Goal: Task Accomplishment & Management: Use online tool/utility

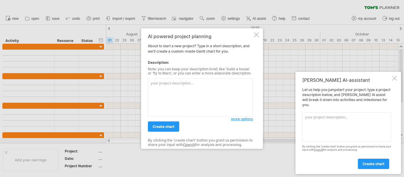
click at [394, 81] on div at bounding box center [394, 78] width 5 height 5
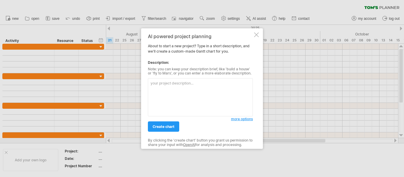
click at [215, 95] on textarea at bounding box center [200, 97] width 105 height 38
type textarea "v"
click at [171, 123] on link "create chart" at bounding box center [163, 126] width 31 height 10
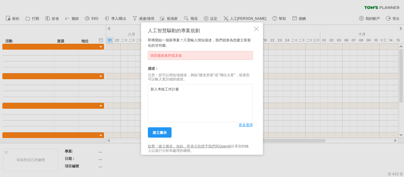
click at [204, 90] on textarea "新人考核工作計畫" at bounding box center [200, 103] width 105 height 38
click at [186, 85] on textarea "新人考核工作計畫" at bounding box center [200, 103] width 105 height 38
paste textarea "協助新進員工在一個月內熟悉公司環境、完成教育訓練，並通過考核。"
click at [182, 85] on textarea "新人考核工作計畫協助新進員工在一個月內熟悉公司環境、完成教育訓練，並通過考核。" at bounding box center [200, 103] width 105 height 38
click at [180, 87] on textarea "新人考核工作計畫協助新進員工在一個月內熟悉公司環境、完成教育訓練，並通過考核。" at bounding box center [200, 103] width 105 height 38
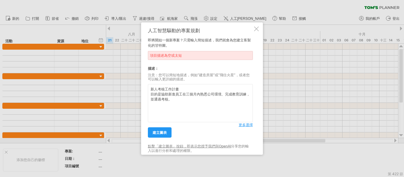
type textarea "新人考核工作計畫 目的是協助新進員工在三個月內熟悉公司環境、完成教育訓練，並通過考核。"
click at [243, 126] on font "更多選擇" at bounding box center [245, 125] width 14 height 4
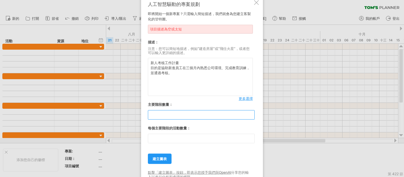
drag, startPoint x: 174, startPoint y: 117, endPoint x: 149, endPoint y: 114, distance: 24.8
click at [150, 115] on input "**" at bounding box center [201, 114] width 107 height 9
type input "*"
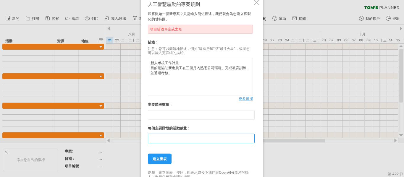
drag, startPoint x: 161, startPoint y: 143, endPoint x: 132, endPoint y: 143, distance: 28.4
click at [132, 143] on div "嘗試造訪 [DOMAIN_NAME] 再次連接... 0% 清除過濾器 新的" at bounding box center [202, 88] width 404 height 177
type input "*"
drag, startPoint x: 157, startPoint y: 156, endPoint x: 159, endPoint y: 153, distance: 4.1
click at [157, 156] on link "建立圖表" at bounding box center [160, 159] width 24 height 10
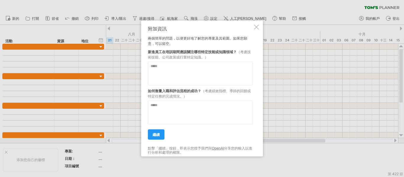
click at [247, 30] on div "附加資訊" at bounding box center [200, 28] width 105 height 5
click at [253, 28] on div "附加資訊 兩個簡單的問題，以便更好地了解您的專案及其範圍。如果您願意，可以留空。 新進員工在培訓期間應該關注哪些特定技能或知識領域？ （考慮技術技能、公司政策…" at bounding box center [202, 88] width 122 height 136
click at [254, 28] on div at bounding box center [256, 27] width 5 height 5
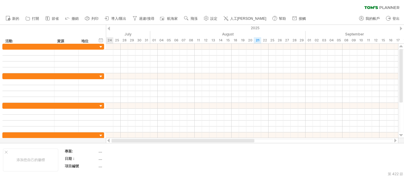
drag, startPoint x: 207, startPoint y: 142, endPoint x: 102, endPoint y: 141, distance: 105.2
click at [103, 141] on div "嘗試造訪 [DOMAIN_NAME] 再次連接... 0% 清除過濾器 新的" at bounding box center [202, 88] width 404 height 177
drag, startPoint x: 177, startPoint y: 139, endPoint x: 110, endPoint y: 141, distance: 67.4
click at [110, 141] on div at bounding box center [252, 141] width 292 height 6
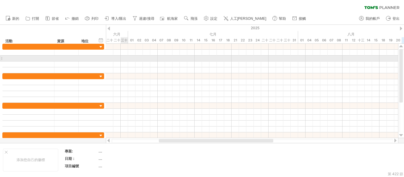
click at [1, 57] on div at bounding box center [1, 58] width 2 height 6
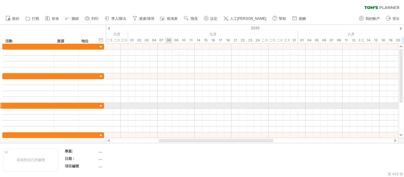
click at [167, 105] on div at bounding box center [252, 106] width 292 height 6
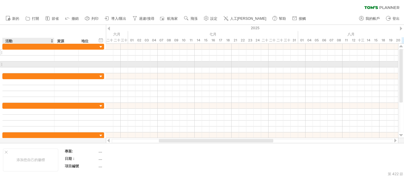
click at [33, 55] on div at bounding box center [53, 53] width 102 height 6
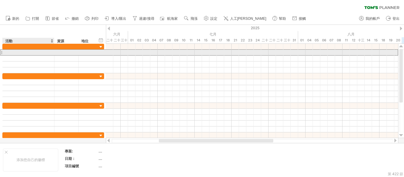
click at [31, 51] on div at bounding box center [29, 53] width 46 height 6
paste input "**********"
type input "**********"
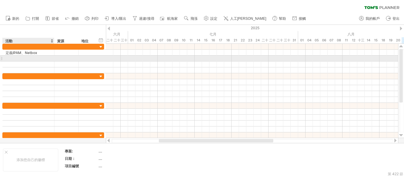
click at [17, 61] on div at bounding box center [29, 59] width 46 height 6
paste input "**********"
type input "**********"
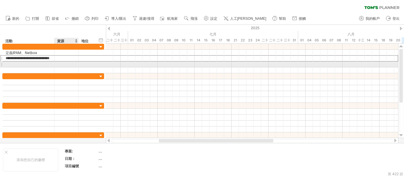
click at [148, 76] on div at bounding box center [252, 76] width 292 height 6
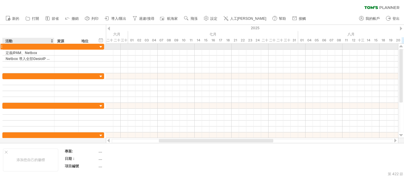
click at [53, 47] on div at bounding box center [53, 47] width 3 height 6
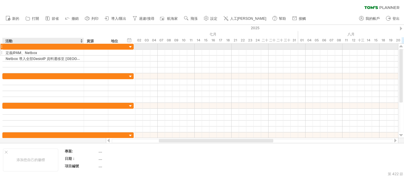
drag, startPoint x: 53, startPoint y: 47, endPoint x: 82, endPoint y: 53, distance: 30.3
click at [82, 53] on div "**********" at bounding box center [67, 59] width 131 height 30
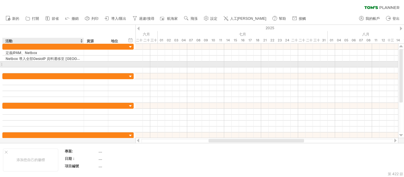
click at [35, 66] on div at bounding box center [43, 64] width 75 height 6
paste input "**********"
type input "**********"
click at [188, 91] on div at bounding box center [266, 94] width 262 height 6
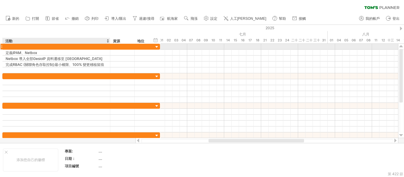
drag, startPoint x: 82, startPoint y: 46, endPoint x: 107, endPoint y: 47, distance: 24.6
click at [108, 47] on div at bounding box center [109, 47] width 3 height 6
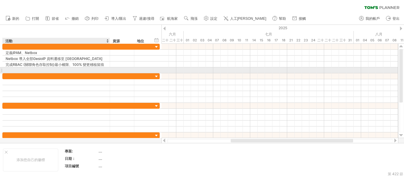
click at [83, 72] on div at bounding box center [56, 70] width 101 height 6
click at [0, 70] on div at bounding box center [1, 70] width 2 height 6
click at [3, 70] on div at bounding box center [56, 70] width 107 height 6
click at [2, 70] on div at bounding box center [1, 70] width 2 height 6
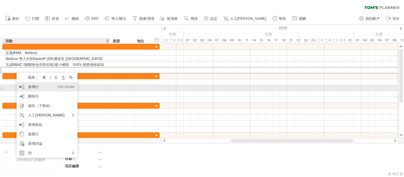
click at [36, 95] on font "刪除行" at bounding box center [33, 96] width 11 height 4
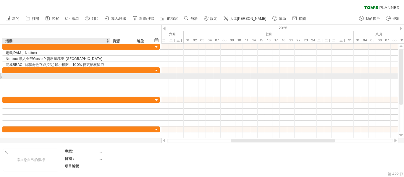
click at [17, 76] on div at bounding box center [56, 76] width 101 height 6
paste input "**********"
type input "**********"
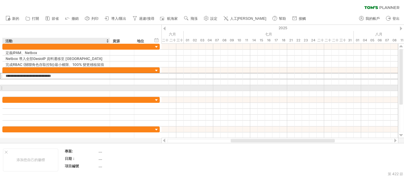
click at [73, 89] on div at bounding box center [56, 88] width 101 height 6
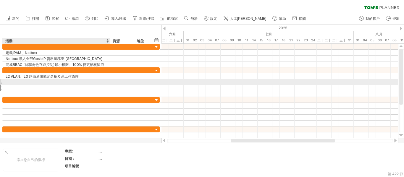
click at [28, 85] on div at bounding box center [56, 82] width 101 height 6
paste input "**********"
type input "**********"
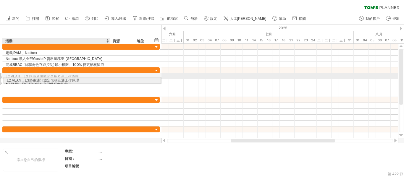
drag, startPoint x: 36, startPoint y: 74, endPoint x: 35, endPoint y: 79, distance: 5.6
click at [35, 79] on div "**********" at bounding box center [80, 82] width 157 height 30
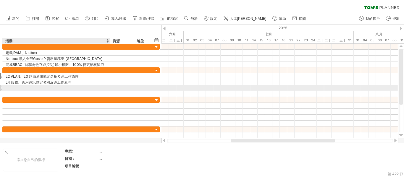
click at [26, 89] on div at bounding box center [56, 88] width 101 height 6
paste input "**********"
type input "**********"
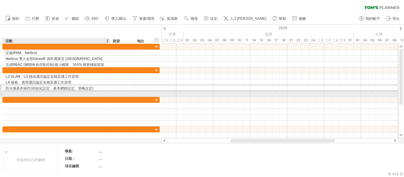
click at [39, 94] on div at bounding box center [56, 94] width 101 height 6
click at [40, 92] on input "text" at bounding box center [56, 94] width 101 height 6
paste input "**********"
type input "**********"
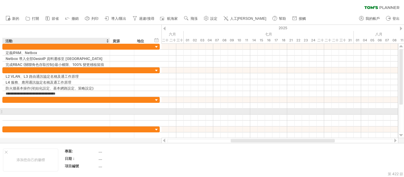
click at [53, 113] on div at bounding box center [56, 112] width 101 height 6
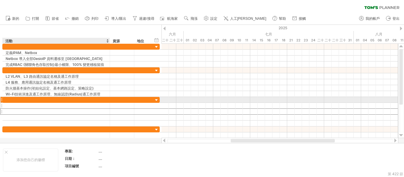
click at [9, 102] on div at bounding box center [56, 100] width 101 height 6
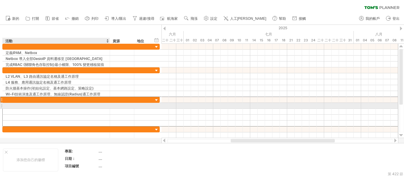
click at [12, 107] on div at bounding box center [56, 106] width 101 height 6
paste input "**********"
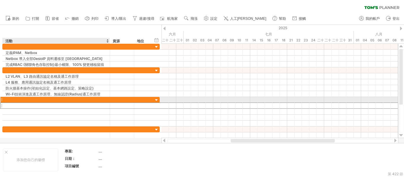
type input "**********"
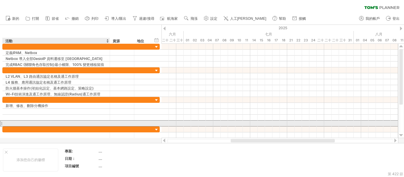
click at [85, 123] on div at bounding box center [56, 124] width 101 height 6
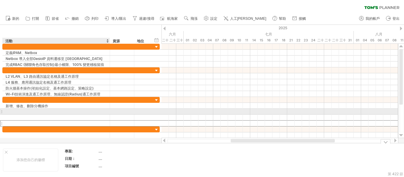
click at [24, 109] on div at bounding box center [56, 112] width 101 height 6
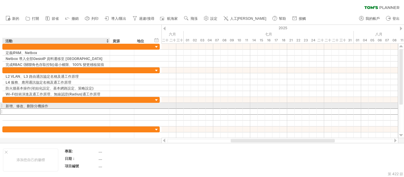
paste input "**********"
type input "**********"
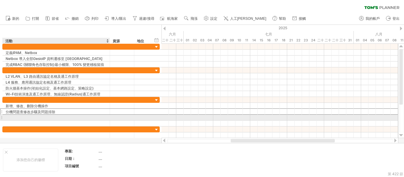
click at [27, 118] on div at bounding box center [56, 118] width 101 height 6
paste input "**********"
type input "**********"
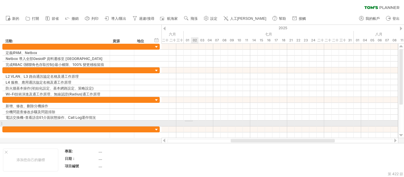
click at [193, 121] on div at bounding box center [279, 124] width 236 height 6
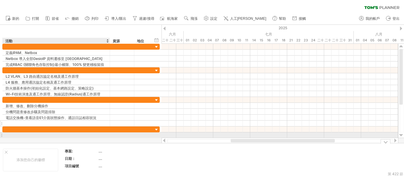
click at [20, 122] on div at bounding box center [56, 124] width 101 height 6
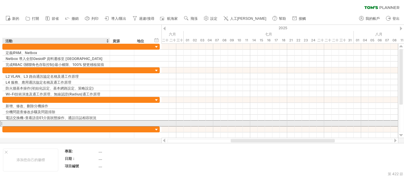
paste input "**********"
type input "**********"
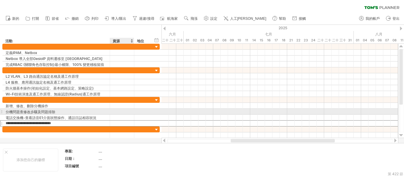
click at [169, 105] on div at bounding box center [279, 106] width 236 height 6
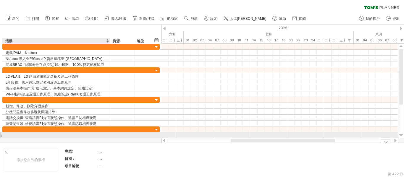
click at [17, 138] on div at bounding box center [202, 84] width 404 height 118
click at [22, 135] on div at bounding box center [56, 135] width 101 height 6
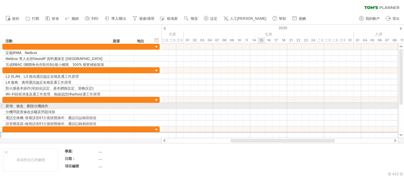
click at [259, 107] on div at bounding box center [279, 106] width 236 height 6
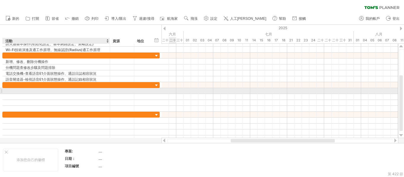
click at [22, 89] on div at bounding box center [56, 91] width 101 height 6
paste input "**********"
type input "**********"
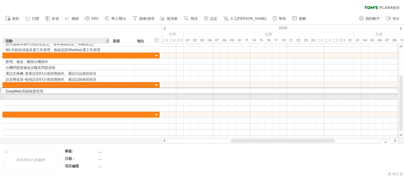
click at [27, 96] on div at bounding box center [56, 97] width 101 height 6
paste input "**********"
type input "**********"
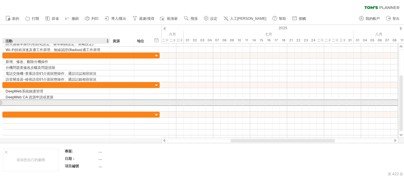
click at [46, 101] on div at bounding box center [56, 103] width 101 height 6
paste input "**********"
type input "**********"
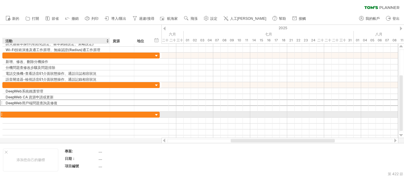
click at [8, 112] on div at bounding box center [56, 115] width 101 height 6
click at [12, 110] on div at bounding box center [56, 109] width 101 height 6
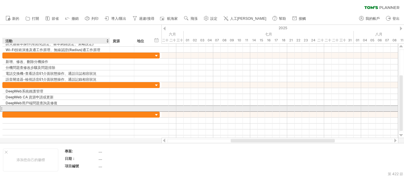
paste input "********"
type input "********"
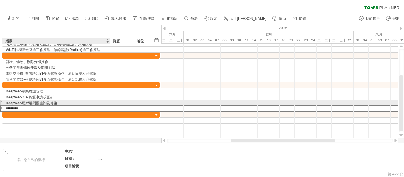
click at [209, 103] on div at bounding box center [279, 103] width 236 height 6
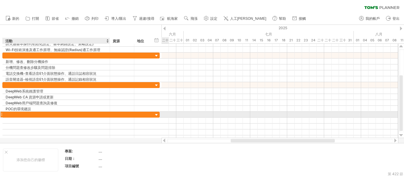
click at [30, 112] on div at bounding box center [56, 115] width 101 height 6
click at [1, 114] on div at bounding box center [1, 114] width 2 height 6
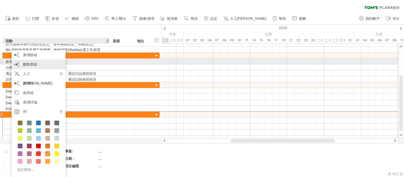
click at [36, 63] on font "刪除群組" at bounding box center [30, 64] width 14 height 4
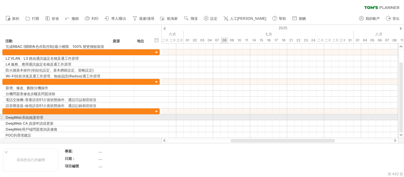
click at [238, 115] on div at bounding box center [279, 117] width 236 height 6
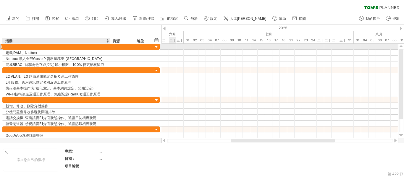
click at [29, 46] on div at bounding box center [56, 47] width 101 height 6
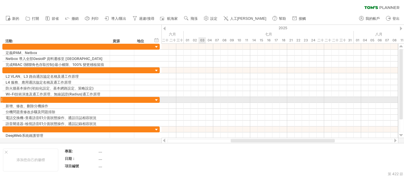
click at [204, 99] on div at bounding box center [279, 100] width 236 height 6
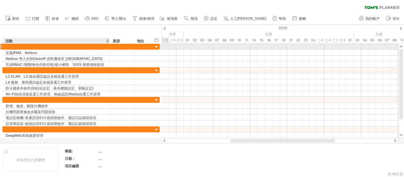
click at [40, 44] on div at bounding box center [56, 47] width 101 height 6
click at [4, 47] on div at bounding box center [56, 47] width 107 height 6
click at [2, 46] on div at bounding box center [1, 46] width 2 height 6
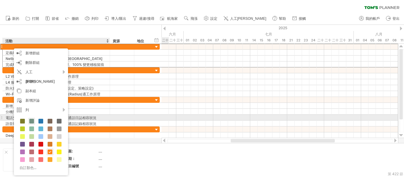
click at [31, 120] on span at bounding box center [31, 121] width 5 height 5
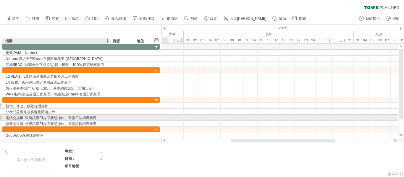
click at [163, 104] on div at bounding box center [279, 106] width 236 height 6
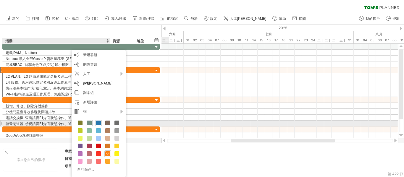
click at [100, 121] on span at bounding box center [98, 123] width 5 height 5
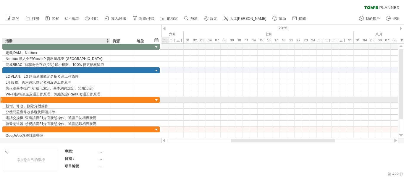
click at [54, 99] on div at bounding box center [56, 100] width 101 height 6
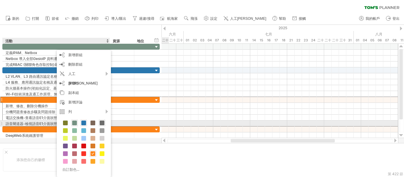
click at [103, 121] on span at bounding box center [102, 123] width 5 height 5
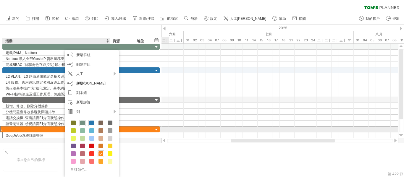
click at [73, 131] on span at bounding box center [73, 130] width 5 height 5
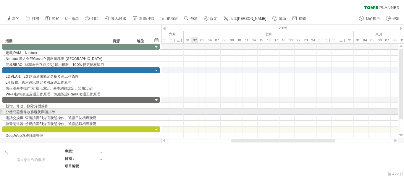
click at [198, 111] on div at bounding box center [279, 112] width 236 height 6
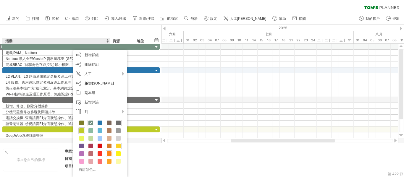
drag, startPoint x: 120, startPoint y: 145, endPoint x: 116, endPoint y: 138, distance: 8.3
click at [120, 145] on span at bounding box center [118, 146] width 5 height 5
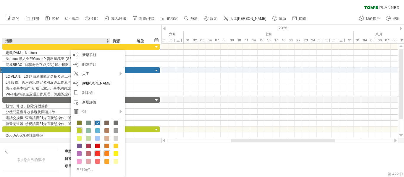
click at [98, 151] on div at bounding box center [97, 153] width 7 height 7
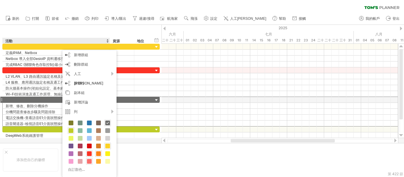
click at [90, 161] on span at bounding box center [89, 161] width 5 height 5
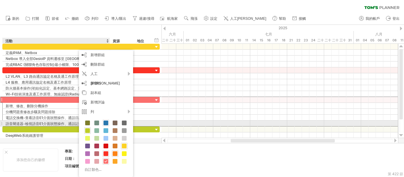
click at [106, 124] on span at bounding box center [105, 123] width 5 height 5
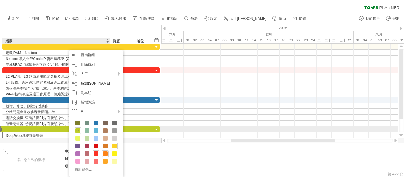
click at [193, 111] on div at bounding box center [279, 112] width 236 height 6
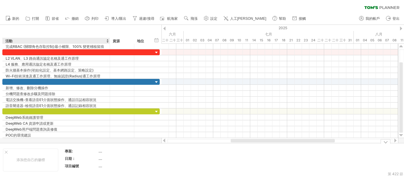
click at [101, 154] on td "...." at bounding box center [123, 152] width 50 height 7
click at [101, 151] on input "text" at bounding box center [121, 151] width 47 height 5
click at [101, 160] on font "...." at bounding box center [100, 158] width 4 height 4
click at [100, 160] on font "...." at bounding box center [100, 158] width 4 height 4
click at [100, 159] on font "...." at bounding box center [100, 158] width 4 height 4
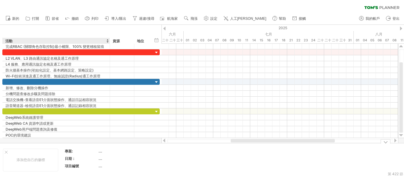
click at [100, 159] on font "...." at bounding box center [100, 158] width 4 height 4
click at [74, 159] on font "日期：" at bounding box center [70, 158] width 11 height 4
click at [72, 158] on font "日期：" at bounding box center [70, 158] width 11 height 4
drag, startPoint x: 98, startPoint y: 157, endPoint x: 101, endPoint y: 156, distance: 3.0
click at [101, 156] on tr "日期： ...." at bounding box center [107, 159] width 84 height 7
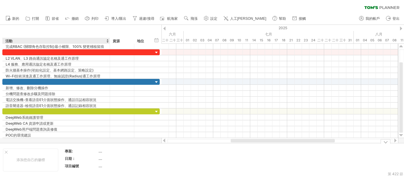
click at [100, 157] on font "...." at bounding box center [100, 158] width 4 height 4
click at [100, 159] on font "...." at bounding box center [100, 158] width 4 height 4
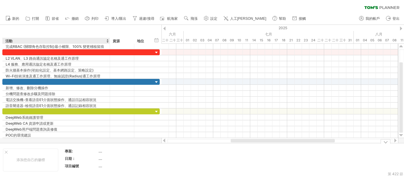
click at [100, 160] on font "...." at bounding box center [100, 158] width 4 height 4
click at [68, 156] on table "專案: .... 日期： .... 項目編號 ...." at bounding box center [106, 159] width 85 height 23
click at [66, 160] on font "日期：" at bounding box center [70, 158] width 11 height 4
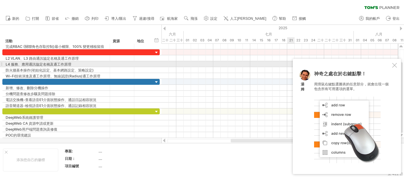
click at [392, 67] on div at bounding box center [394, 65] width 5 height 5
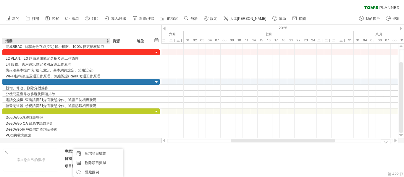
click at [165, 131] on div at bounding box center [279, 129] width 236 height 6
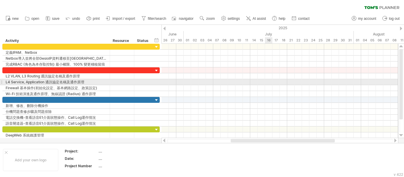
click at [269, 80] on div at bounding box center [279, 82] width 236 height 6
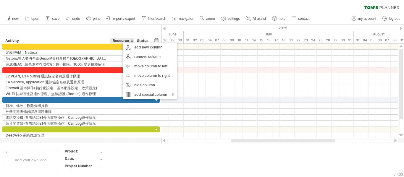
click at [116, 38] on div "Resource" at bounding box center [122, 41] width 18 height 6
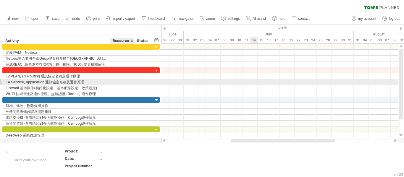
click at [251, 84] on div at bounding box center [279, 82] width 236 height 6
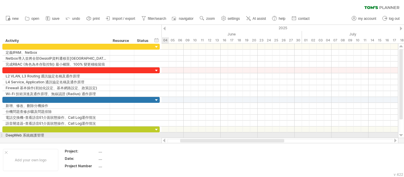
drag, startPoint x: 248, startPoint y: 139, endPoint x: 172, endPoint y: 135, distance: 76.1
click at [173, 135] on div "Trying to reach [DOMAIN_NAME] Connected again... 0% clear filter new" at bounding box center [202, 88] width 404 height 177
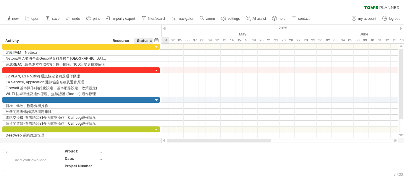
drag, startPoint x: 228, startPoint y: 142, endPoint x: 151, endPoint y: 142, distance: 77.1
click at [151, 142] on div "Trying to reach [DOMAIN_NAME] Connected again... 0% clear filter new" at bounding box center [202, 88] width 404 height 177
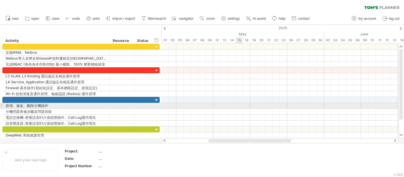
click at [243, 105] on div at bounding box center [279, 106] width 236 height 6
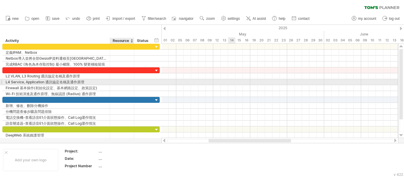
click at [233, 83] on div at bounding box center [279, 82] width 236 height 6
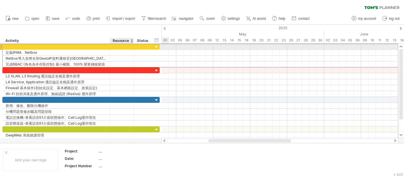
click at [120, 46] on div at bounding box center [122, 47] width 18 height 6
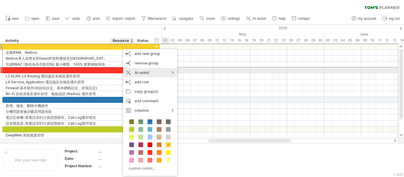
click at [160, 73] on div "AI-assist" at bounding box center [150, 72] width 54 height 9
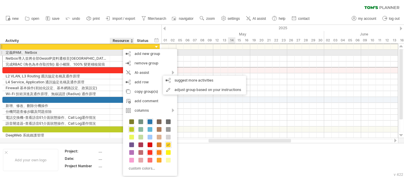
click at [248, 55] on div at bounding box center [279, 53] width 236 height 6
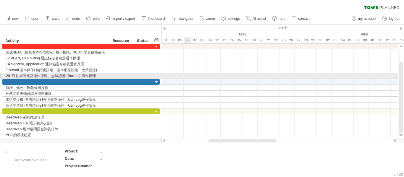
click at [185, 76] on div at bounding box center [279, 76] width 236 height 6
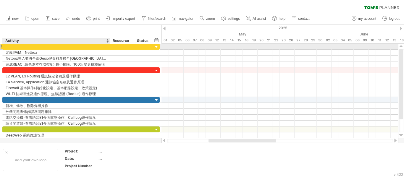
click at [13, 47] on div at bounding box center [56, 47] width 101 height 6
click at [13, 47] on input "text" at bounding box center [56, 47] width 101 height 6
type input "*"
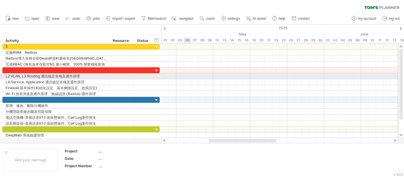
click at [185, 78] on div at bounding box center [279, 76] width 236 height 6
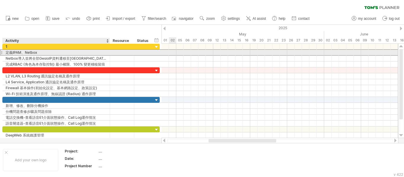
click at [5, 53] on div "**********" at bounding box center [56, 53] width 107 height 6
click at [5, 52] on div "**********" at bounding box center [56, 53] width 107 height 6
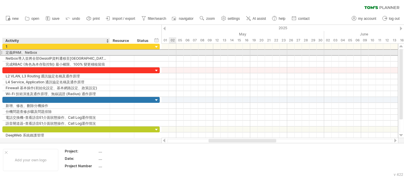
click at [7, 53] on div "定義IPAM、Netbox" at bounding box center [56, 53] width 101 height 6
click at [7, 53] on input "**********" at bounding box center [56, 53] width 101 height 6
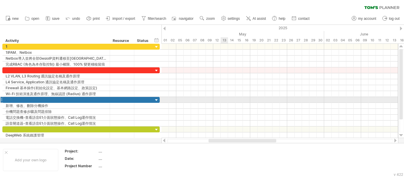
click at [225, 98] on div at bounding box center [279, 100] width 236 height 6
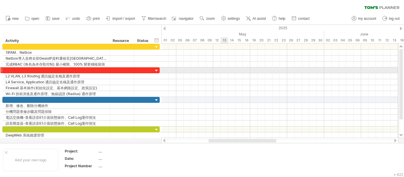
click at [226, 72] on div at bounding box center [279, 70] width 236 height 6
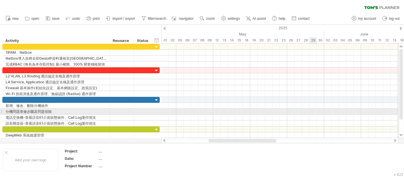
click at [314, 111] on div at bounding box center [279, 112] width 236 height 6
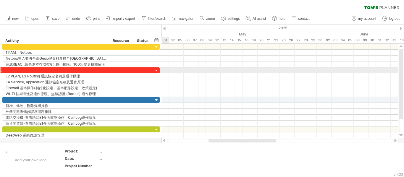
click at [156, 69] on div at bounding box center [157, 71] width 6 height 6
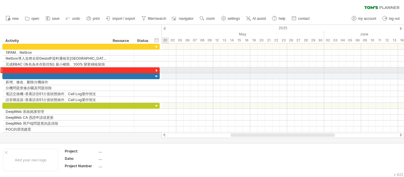
click at [155, 69] on div at bounding box center [157, 71] width 6 height 6
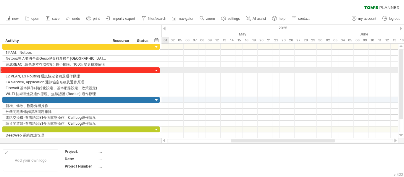
click at [155, 69] on div at bounding box center [157, 71] width 6 height 6
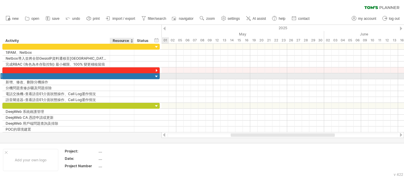
click at [115, 77] on div at bounding box center [122, 76] width 18 height 6
click at [202, 87] on div at bounding box center [282, 88] width 242 height 6
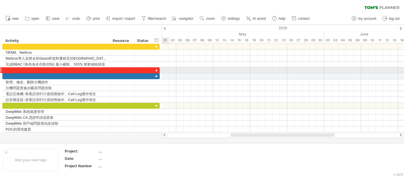
click at [157, 70] on div at bounding box center [157, 71] width 6 height 6
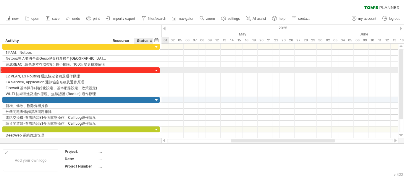
click at [154, 69] on div at bounding box center [157, 71] width 6 height 6
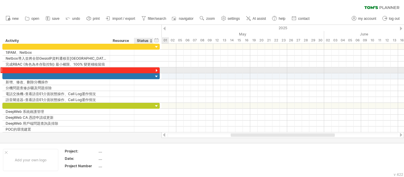
click at [154, 69] on div at bounding box center [157, 71] width 6 height 6
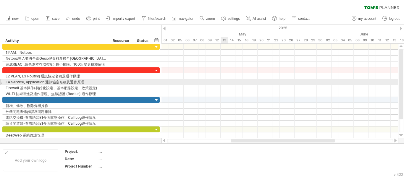
click at [225, 83] on div at bounding box center [279, 82] width 236 height 6
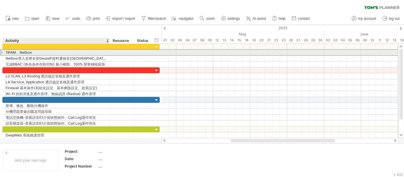
click at [41, 55] on div "1IPAM、Netbox" at bounding box center [56, 53] width 101 height 6
type input "**********"
click at [0, 0] on input "**********" at bounding box center [0, 0] width 0 height 0
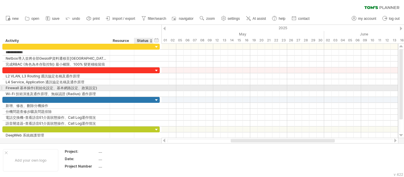
click at [342, 136] on div at bounding box center [279, 135] width 236 height 6
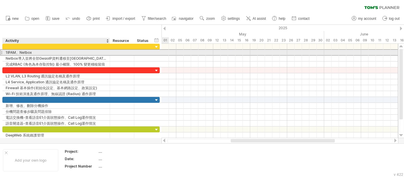
click at [4, 54] on div "**********" at bounding box center [56, 53] width 107 height 6
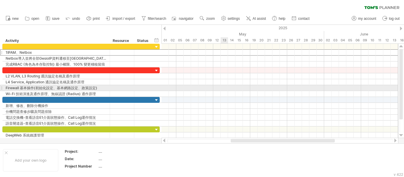
click at [228, 86] on div at bounding box center [279, 88] width 236 height 6
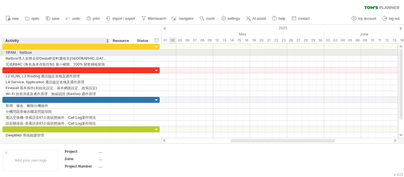
click at [94, 54] on div "1IPAM、Netbox" at bounding box center [56, 53] width 101 height 6
click at [94, 54] on input "**********" at bounding box center [56, 53] width 101 height 6
click at [243, 98] on div at bounding box center [279, 100] width 236 height 6
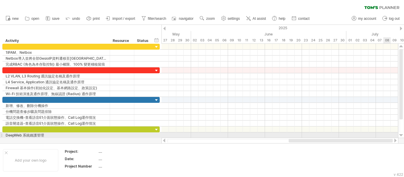
drag, startPoint x: 300, startPoint y: 141, endPoint x: 396, endPoint y: 135, distance: 95.3
click at [396, 135] on div "Trying to reach [DOMAIN_NAME] Connected again... 0% clear filter new" at bounding box center [202, 88] width 404 height 177
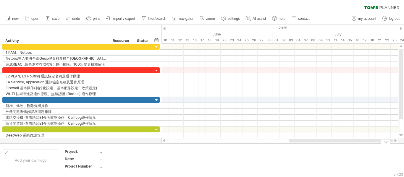
drag, startPoint x: 316, startPoint y: 141, endPoint x: 376, endPoint y: 144, distance: 60.6
click at [376, 144] on div "Trying to reach [DOMAIN_NAME] Connected again... 0% clear filter new" at bounding box center [202, 88] width 404 height 177
drag, startPoint x: 307, startPoint y: 141, endPoint x: 368, endPoint y: 141, distance: 60.9
click at [368, 141] on div at bounding box center [350, 141] width 83 height 4
drag, startPoint x: 336, startPoint y: 140, endPoint x: 370, endPoint y: 141, distance: 34.0
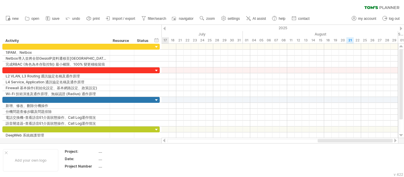
click at [370, 141] on div at bounding box center [354, 141] width 75 height 4
click at [395, 142] on div at bounding box center [395, 141] width 5 height 4
click at [163, 139] on div at bounding box center [164, 141] width 5 height 4
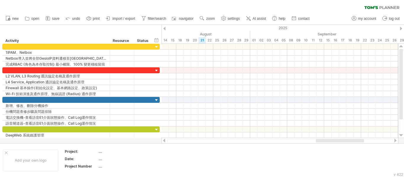
click at [163, 139] on div at bounding box center [164, 141] width 5 height 4
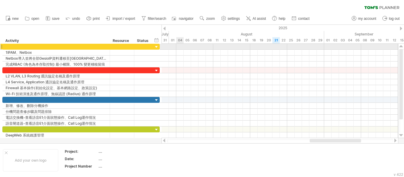
click at [181, 46] on div at bounding box center [279, 47] width 236 height 6
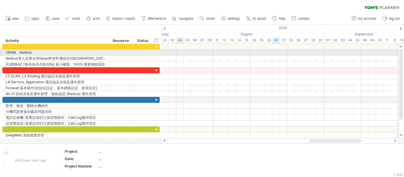
click at [185, 67] on div at bounding box center [279, 64] width 236 height 6
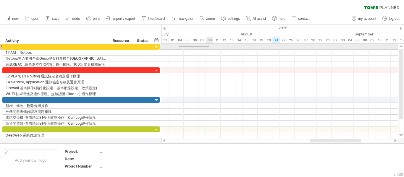
drag, startPoint x: 178, startPoint y: 47, endPoint x: 209, endPoint y: 46, distance: 30.4
click at [209, 46] on div at bounding box center [279, 47] width 236 height 6
drag, startPoint x: 181, startPoint y: 45, endPoint x: 191, endPoint y: 48, distance: 10.8
click at [191, 48] on div at bounding box center [279, 47] width 236 height 6
click at [184, 49] on div at bounding box center [279, 47] width 236 height 6
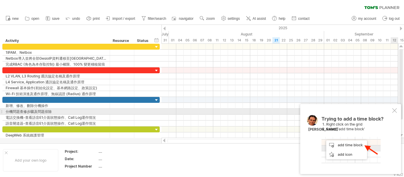
click at [394, 112] on div at bounding box center [394, 110] width 5 height 5
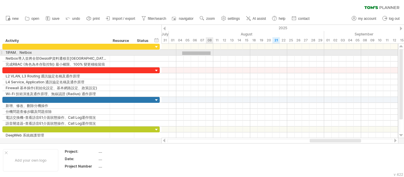
drag, startPoint x: 182, startPoint y: 52, endPoint x: 211, endPoint y: 55, distance: 29.4
click at [211, 55] on div at bounding box center [279, 53] width 236 height 6
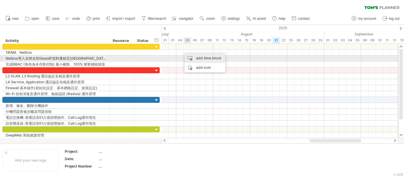
click at [191, 57] on div "add time block" at bounding box center [204, 57] width 41 height 9
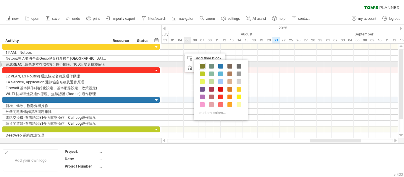
click at [199, 65] on div at bounding box center [202, 66] width 7 height 7
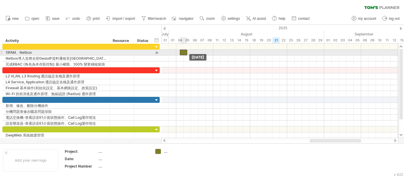
drag, startPoint x: 184, startPoint y: 51, endPoint x: 181, endPoint y: 53, distance: 3.2
click at [181, 53] on div at bounding box center [183, 53] width 7 height 6
click at [181, 52] on div at bounding box center [179, 53] width 7 height 6
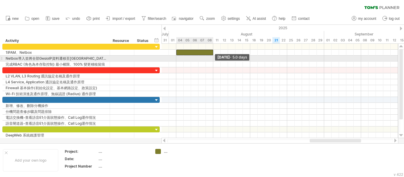
drag, startPoint x: 183, startPoint y: 55, endPoint x: 214, endPoint y: 58, distance: 31.5
click at [214, 58] on div "[DATE] - 5.0 days [DATE]" at bounding box center [279, 91] width 236 height 94
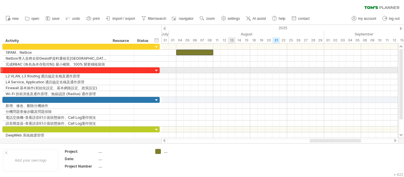
click at [230, 70] on div at bounding box center [279, 70] width 236 height 6
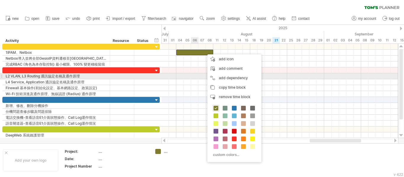
click at [196, 79] on div at bounding box center [279, 76] width 236 height 6
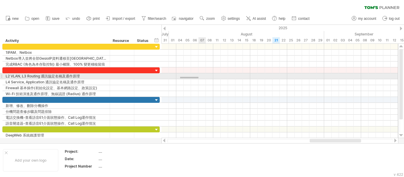
drag, startPoint x: 180, startPoint y: 77, endPoint x: 198, endPoint y: 78, distance: 18.4
click at [198, 78] on div at bounding box center [279, 76] width 236 height 6
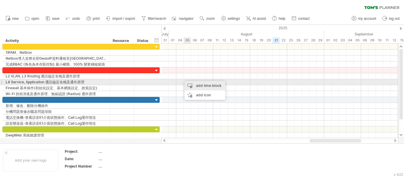
click at [194, 85] on div "add time block" at bounding box center [204, 85] width 41 height 9
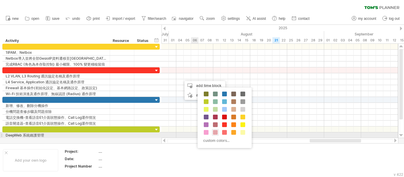
click at [215, 131] on span at bounding box center [215, 132] width 5 height 5
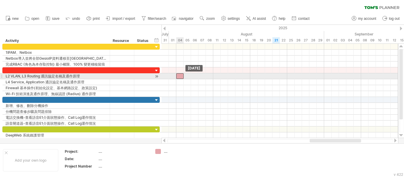
drag, startPoint x: 184, startPoint y: 77, endPoint x: 179, endPoint y: 78, distance: 5.2
click at [179, 78] on div at bounding box center [179, 76] width 7 height 6
click at [156, 77] on div at bounding box center [157, 76] width 6 height 6
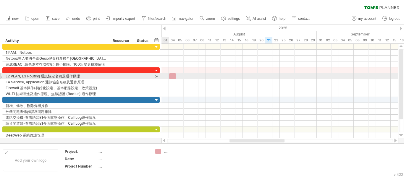
click at [156, 77] on div at bounding box center [157, 76] width 6 height 6
click at [176, 78] on span at bounding box center [176, 76] width 2 height 6
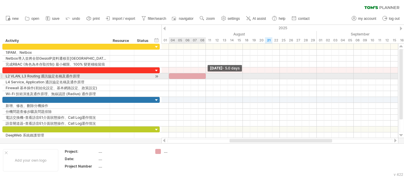
drag, startPoint x: 176, startPoint y: 77, endPoint x: 204, endPoint y: 77, distance: 28.1
click at [204, 77] on div at bounding box center [187, 76] width 37 height 6
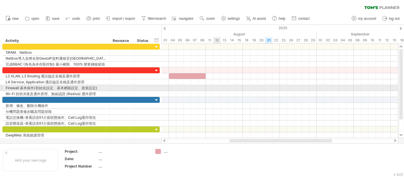
click at [218, 90] on div at bounding box center [279, 88] width 236 height 6
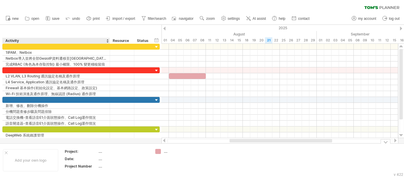
click at [100, 154] on td "...." at bounding box center [123, 152] width 50 height 7
click at [100, 152] on input "text" at bounding box center [121, 151] width 47 height 5
type input "*"
type input "****"
click at [112, 153] on div "新人考核" at bounding box center [123, 151] width 50 height 5
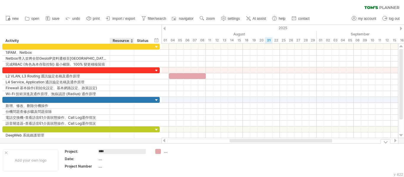
click at [112, 152] on input "****" at bounding box center [121, 151] width 47 height 5
type input "********"
click at [114, 157] on div "...." at bounding box center [123, 158] width 50 height 5
click at [70, 160] on div "Date:" at bounding box center [81, 158] width 33 height 5
click at [102, 158] on div "...." at bounding box center [123, 158] width 50 height 5
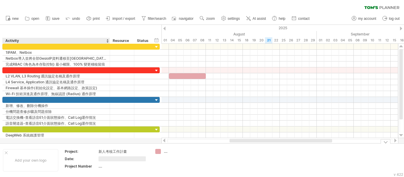
click at [93, 166] on div "Project Number" at bounding box center [81, 166] width 33 height 5
click at [100, 168] on div "...." at bounding box center [123, 166] width 50 height 5
click at [78, 165] on div "Project Number" at bounding box center [81, 166] width 33 height 5
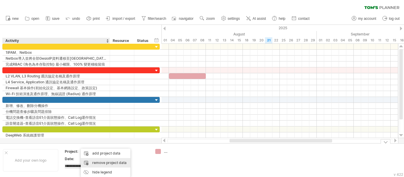
click at [92, 165] on div "remove project data" at bounding box center [106, 162] width 50 height 9
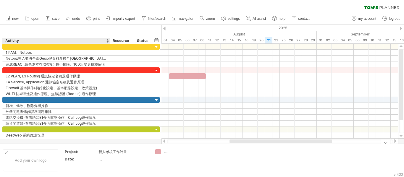
click at [101, 162] on td "...." at bounding box center [123, 160] width 50 height 7
click at [102, 161] on input "text" at bounding box center [121, 159] width 47 height 5
type input "*"
type input "**********"
click at [191, 168] on td "...." at bounding box center [175, 160] width 47 height 22
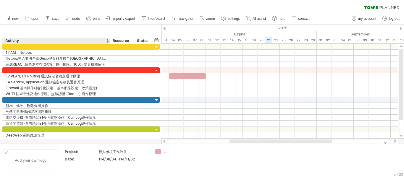
click at [7, 154] on div at bounding box center [6, 152] width 3 height 3
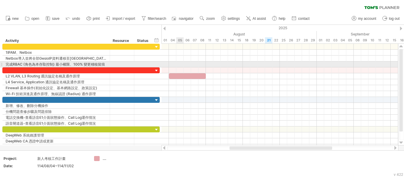
click at [184, 74] on div at bounding box center [187, 76] width 37 height 6
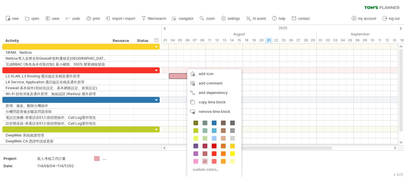
click at [214, 145] on span at bounding box center [214, 146] width 5 height 5
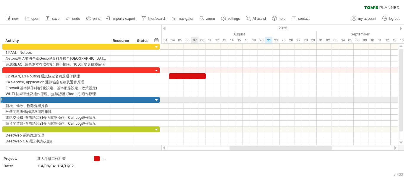
click at [197, 101] on div at bounding box center [279, 100] width 236 height 6
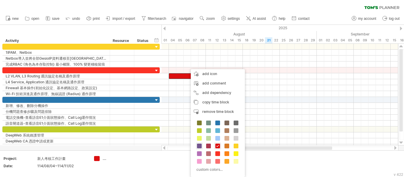
click at [199, 147] on span at bounding box center [199, 146] width 5 height 5
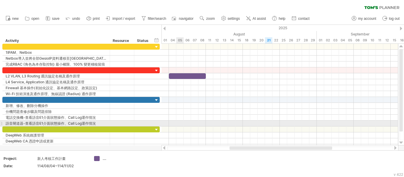
click at [181, 121] on div at bounding box center [279, 124] width 236 height 6
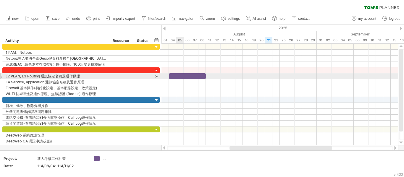
click at [183, 77] on div at bounding box center [187, 76] width 37 height 6
click at [184, 78] on div at bounding box center [187, 76] width 37 height 6
click at [182, 77] on div at bounding box center [187, 76] width 37 height 6
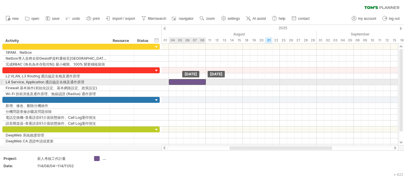
drag, startPoint x: 184, startPoint y: 75, endPoint x: 186, endPoint y: 83, distance: 7.9
drag, startPoint x: 186, startPoint y: 83, endPoint x: 187, endPoint y: 75, distance: 7.5
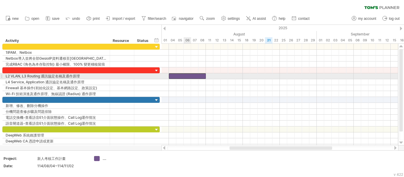
click at [187, 75] on div at bounding box center [187, 76] width 37 height 6
paste div
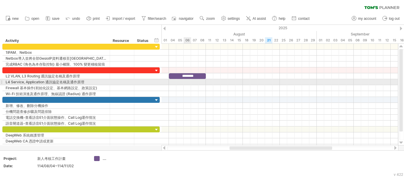
click at [185, 84] on div at bounding box center [279, 82] width 236 height 6
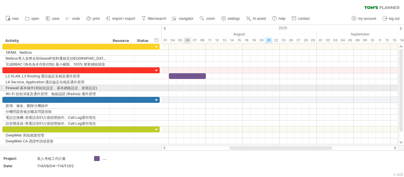
click at [189, 85] on div at bounding box center [279, 88] width 236 height 6
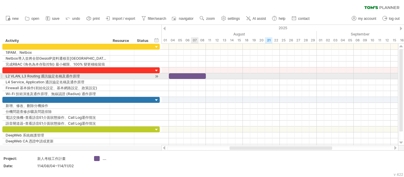
click at [193, 76] on div at bounding box center [187, 76] width 37 height 6
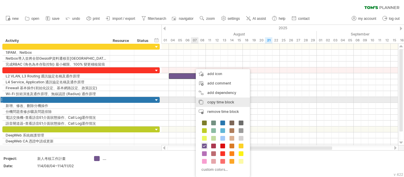
click at [209, 103] on span "copy time block" at bounding box center [220, 102] width 27 height 4
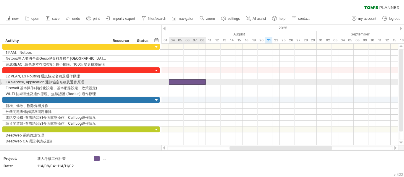
drag, startPoint x: 190, startPoint y: 76, endPoint x: 190, endPoint y: 83, distance: 6.8
drag, startPoint x: 190, startPoint y: 83, endPoint x: 190, endPoint y: 79, distance: 3.9
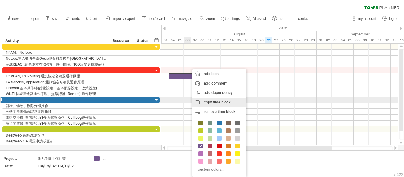
click at [207, 102] on span "copy time block" at bounding box center [217, 102] width 27 height 4
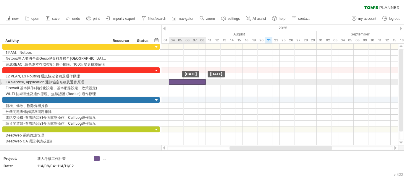
drag, startPoint x: 191, startPoint y: 76, endPoint x: 191, endPoint y: 82, distance: 6.2
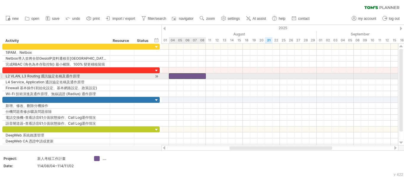
drag, startPoint x: 191, startPoint y: 82, endPoint x: 191, endPoint y: 76, distance: 5.6
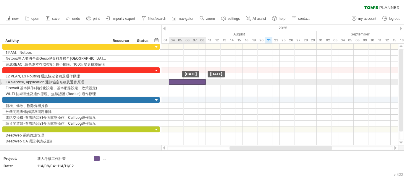
drag, startPoint x: 191, startPoint y: 76, endPoint x: 191, endPoint y: 84, distance: 8.0
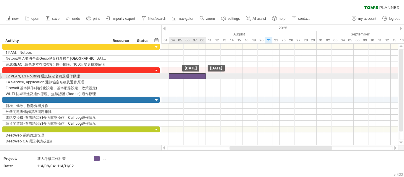
drag, startPoint x: 191, startPoint y: 80, endPoint x: 192, endPoint y: 74, distance: 6.3
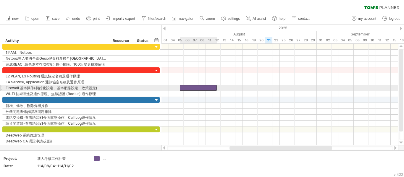
drag, startPoint x: 192, startPoint y: 74, endPoint x: 217, endPoint y: 109, distance: 42.4
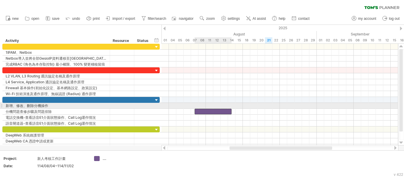
drag, startPoint x: 217, startPoint y: 109, endPoint x: 223, endPoint y: 79, distance: 29.8
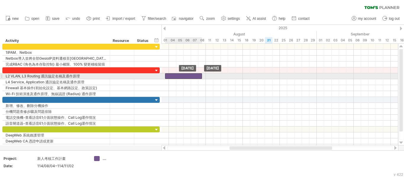
drag, startPoint x: 219, startPoint y: 82, endPoint x: 181, endPoint y: 74, distance: 39.5
drag, startPoint x: 183, startPoint y: 76, endPoint x: 192, endPoint y: 76, distance: 8.3
click at [192, 76] on div at bounding box center [187, 76] width 37 height 6
click at [157, 76] on div at bounding box center [157, 76] width 6 height 6
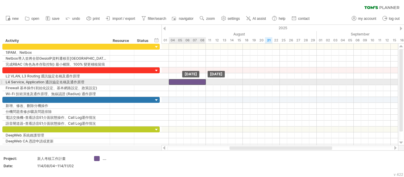
drag, startPoint x: 186, startPoint y: 77, endPoint x: 188, endPoint y: 83, distance: 6.4
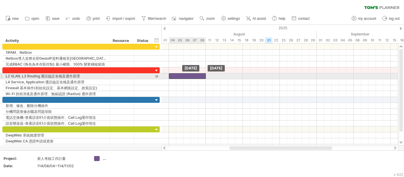
drag, startPoint x: 188, startPoint y: 83, endPoint x: 188, endPoint y: 76, distance: 6.5
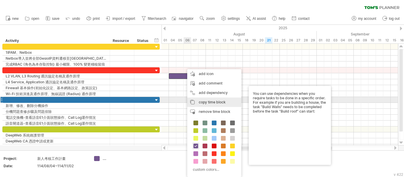
click at [199, 101] on span "copy time block" at bounding box center [212, 102] width 27 height 4
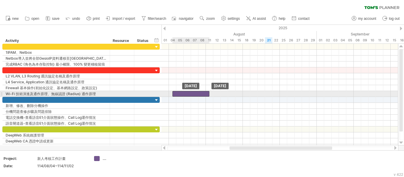
drag, startPoint x: 189, startPoint y: 76, endPoint x: 194, endPoint y: 98, distance: 22.9
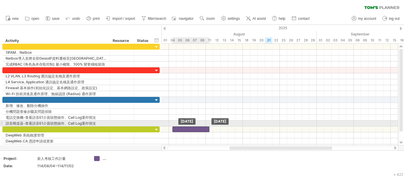
drag, startPoint x: 187, startPoint y: 127, endPoint x: 193, endPoint y: 122, distance: 7.8
drag, startPoint x: 193, startPoint y: 122, endPoint x: 203, endPoint y: 107, distance: 18.4
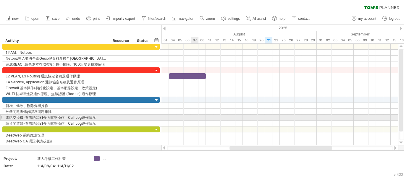
click at [192, 116] on div at bounding box center [279, 118] width 236 height 6
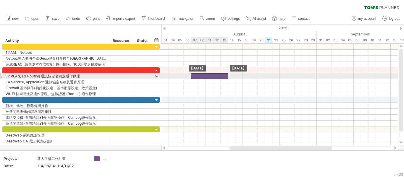
drag, startPoint x: 178, startPoint y: 75, endPoint x: 202, endPoint y: 75, distance: 23.3
click at [202, 75] on div at bounding box center [209, 76] width 37 height 6
click at [220, 76] on div at bounding box center [209, 76] width 37 height 6
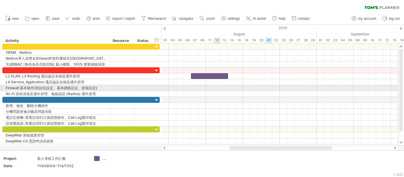
click at [217, 87] on div at bounding box center [279, 88] width 236 height 6
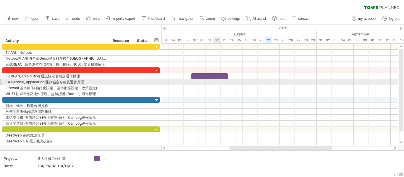
click at [215, 77] on div at bounding box center [209, 76] width 37 height 6
click at [202, 82] on div at bounding box center [279, 82] width 236 height 6
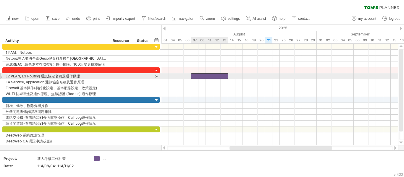
click at [196, 74] on div at bounding box center [209, 76] width 37 height 6
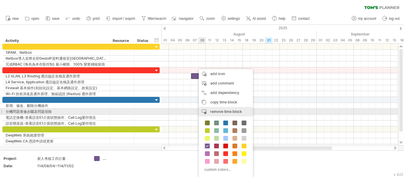
click at [212, 111] on span "remove time block" at bounding box center [226, 111] width 32 height 4
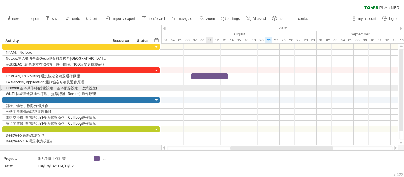
click at [207, 85] on div at bounding box center [279, 88] width 236 height 6
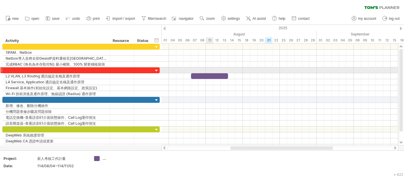
click at [206, 73] on div at bounding box center [279, 70] width 236 height 6
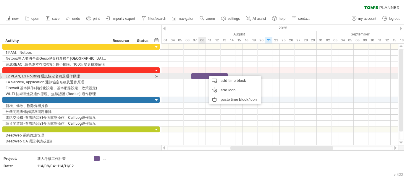
click at [202, 76] on div at bounding box center [209, 76] width 37 height 6
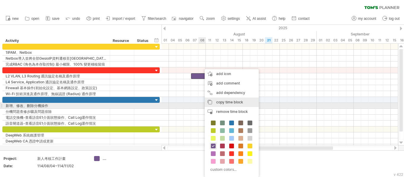
click at [225, 106] on div "copy time block copy time blocks/icons" at bounding box center [231, 102] width 54 height 9
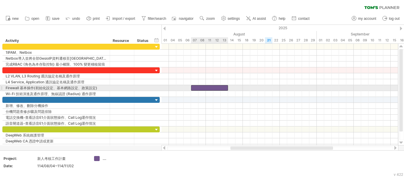
drag, startPoint x: 218, startPoint y: 77, endPoint x: 220, endPoint y: 86, distance: 9.6
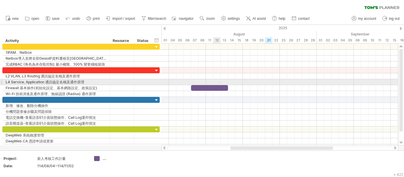
drag, startPoint x: 220, startPoint y: 83, endPoint x: 219, endPoint y: 78, distance: 5.1
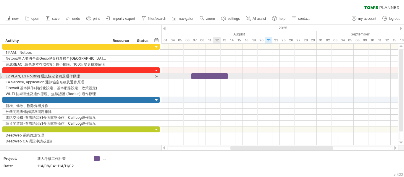
click at [214, 75] on div at bounding box center [209, 76] width 37 height 6
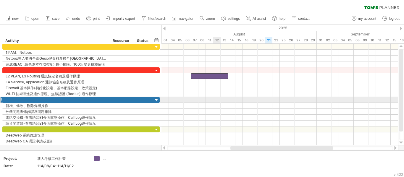
click at [220, 107] on div at bounding box center [279, 106] width 236 height 6
click at [222, 89] on div at bounding box center [279, 88] width 236 height 6
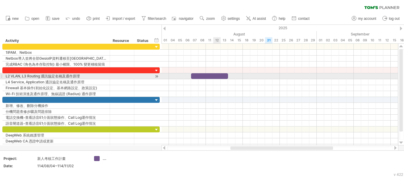
click at [217, 75] on div at bounding box center [209, 76] width 37 height 6
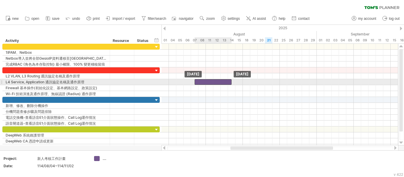
drag, startPoint x: 219, startPoint y: 74, endPoint x: 226, endPoint y: 82, distance: 10.7
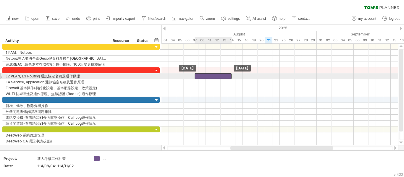
drag, startPoint x: 226, startPoint y: 82, endPoint x: 223, endPoint y: 74, distance: 8.0
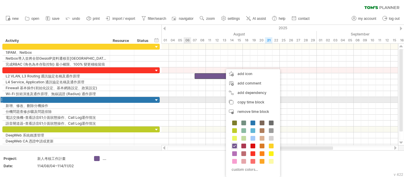
click at [190, 102] on div at bounding box center [279, 100] width 236 height 6
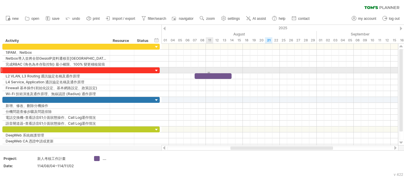
click at [207, 73] on div "[DATE] [DATE]" at bounding box center [279, 95] width 236 height 102
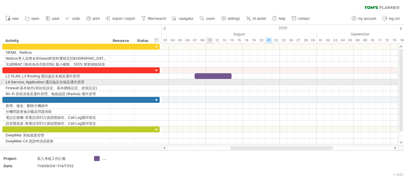
click at [210, 92] on div at bounding box center [279, 94] width 236 height 6
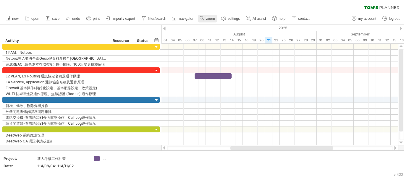
click at [212, 18] on span "zoom" at bounding box center [210, 19] width 9 height 4
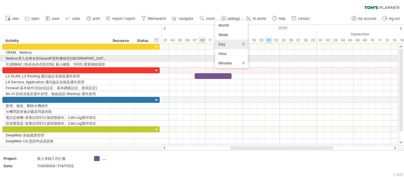
click at [195, 68] on div at bounding box center [279, 70] width 236 height 6
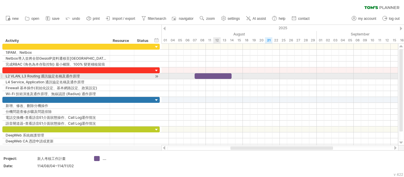
click at [213, 77] on div at bounding box center [212, 76] width 37 height 6
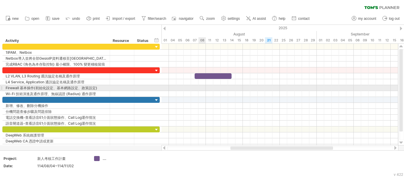
click at [200, 88] on div at bounding box center [279, 88] width 236 height 6
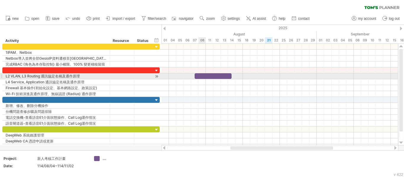
click at [206, 78] on div at bounding box center [212, 76] width 37 height 6
click at [205, 74] on div at bounding box center [212, 76] width 37 height 6
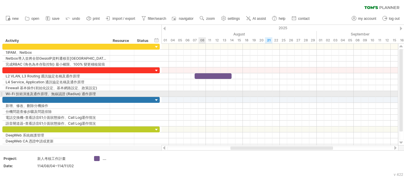
click at [202, 93] on div at bounding box center [279, 94] width 236 height 6
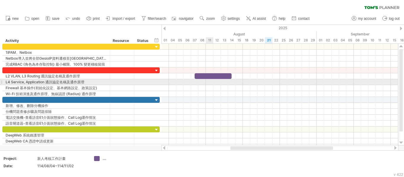
click at [206, 77] on div at bounding box center [212, 76] width 37 height 6
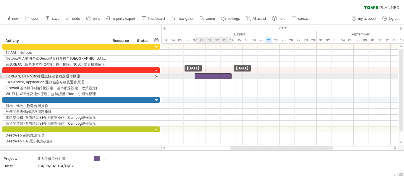
click at [207, 77] on div at bounding box center [212, 76] width 37 height 6
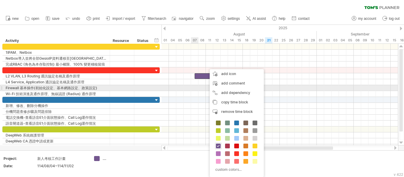
click at [197, 89] on div at bounding box center [279, 88] width 236 height 6
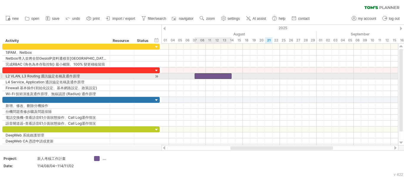
click at [210, 77] on div at bounding box center [212, 76] width 37 height 6
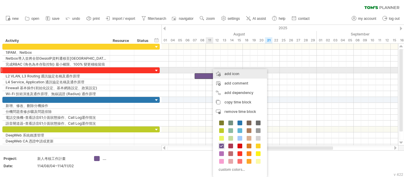
click at [220, 70] on div "add icon" at bounding box center [240, 73] width 54 height 9
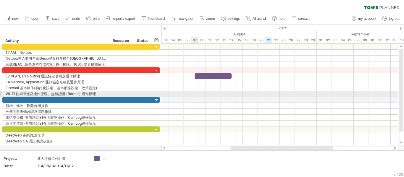
click at [192, 95] on div at bounding box center [279, 94] width 236 height 6
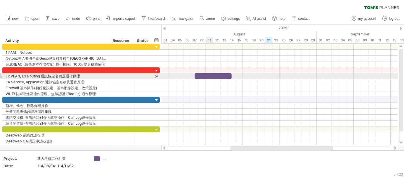
click at [209, 76] on div at bounding box center [212, 76] width 37 height 6
click at [207, 83] on div at bounding box center [279, 82] width 236 height 6
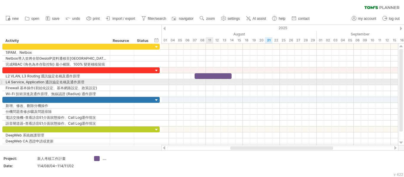
click at [207, 73] on div at bounding box center [279, 70] width 236 height 6
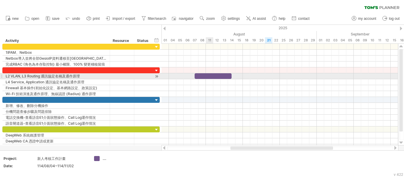
click at [206, 75] on div at bounding box center [212, 76] width 37 height 6
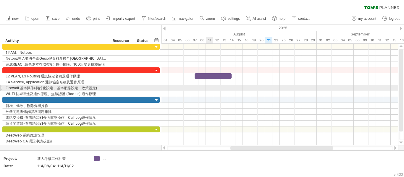
click at [206, 89] on div at bounding box center [279, 88] width 236 height 6
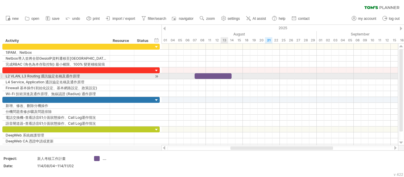
click at [228, 77] on div at bounding box center [212, 76] width 37 height 6
drag, startPoint x: 231, startPoint y: 76, endPoint x: 218, endPoint y: 76, distance: 13.3
click at [218, 76] on div "[DATE] - 3.0 days [DATE]" at bounding box center [279, 95] width 236 height 102
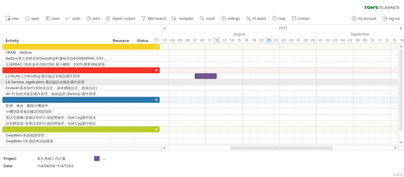
click at [221, 86] on div at bounding box center [279, 88] width 236 height 6
click at [214, 77] on div at bounding box center [205, 76] width 22 height 6
click at [215, 85] on div at bounding box center [279, 88] width 236 height 6
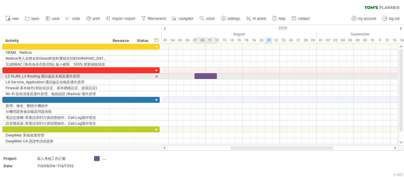
click at [212, 76] on div at bounding box center [205, 76] width 22 height 6
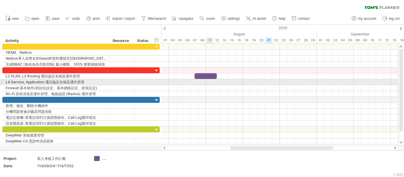
click at [208, 83] on div at bounding box center [279, 82] width 236 height 6
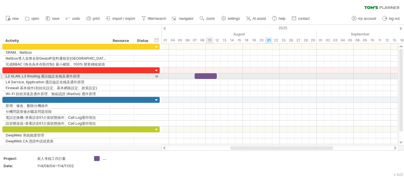
click at [210, 75] on div at bounding box center [205, 76] width 22 height 6
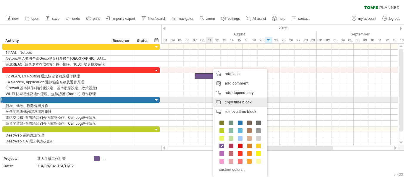
click at [217, 100] on div "copy time block copy time blocks/icons" at bounding box center [240, 102] width 54 height 9
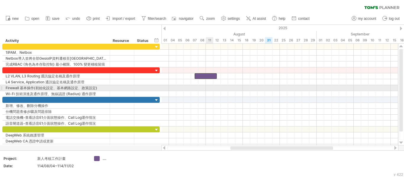
click at [212, 84] on div at bounding box center [279, 82] width 236 height 6
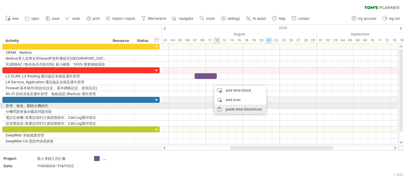
click at [225, 107] on div "paste time block/icon" at bounding box center [240, 109] width 52 height 9
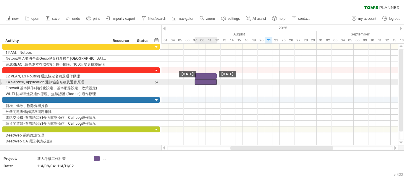
drag, startPoint x: 217, startPoint y: 82, endPoint x: 203, endPoint y: 82, distance: 14.2
click at [203, 82] on div at bounding box center [205, 82] width 22 height 6
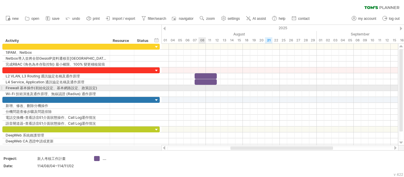
click at [202, 90] on div at bounding box center [279, 88] width 236 height 6
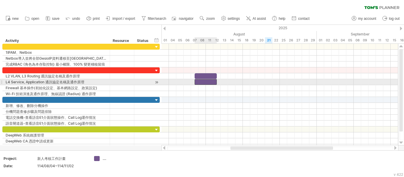
click at [202, 81] on div at bounding box center [205, 82] width 22 height 6
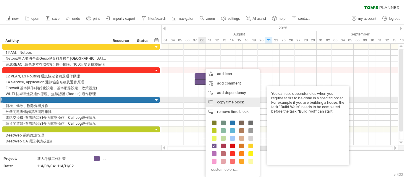
click at [218, 99] on div "copy time block copy time blocks/icons" at bounding box center [232, 102] width 54 height 9
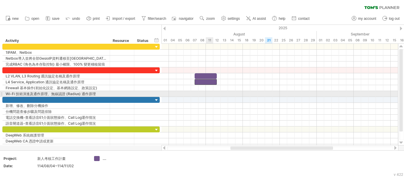
click at [209, 95] on div at bounding box center [279, 94] width 236 height 6
click at [206, 94] on div at bounding box center [279, 94] width 236 height 6
click at [202, 93] on div at bounding box center [279, 94] width 236 height 6
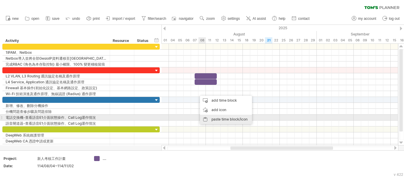
click at [213, 120] on div "paste time block/icon" at bounding box center [226, 119] width 52 height 9
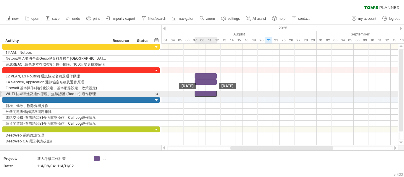
drag, startPoint x: 204, startPoint y: 96, endPoint x: 199, endPoint y: 94, distance: 5.0
click at [199, 94] on div at bounding box center [205, 94] width 22 height 6
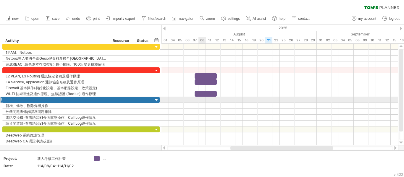
click at [202, 117] on div at bounding box center [279, 118] width 236 height 6
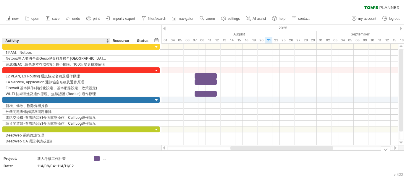
click at [102, 160] on div "...." at bounding box center [114, 158] width 41 height 5
click at [105, 159] on div "...." at bounding box center [119, 158] width 32 height 5
type input "**"
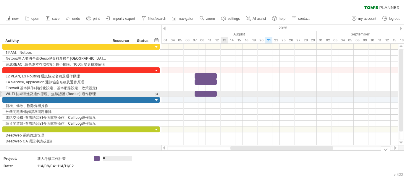
click at [261, 63] on div at bounding box center [279, 64] width 236 height 6
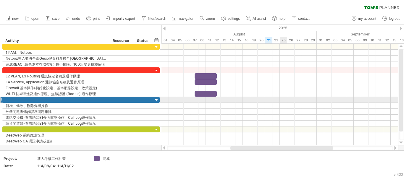
click at [281, 99] on div at bounding box center [279, 100] width 236 height 6
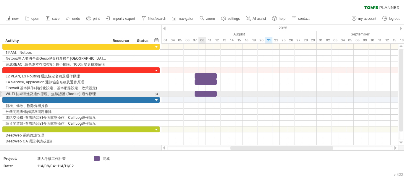
click at [205, 95] on div at bounding box center [205, 94] width 22 height 6
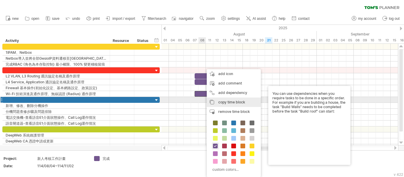
click at [214, 100] on div "copy time block copy time blocks/icons" at bounding box center [234, 102] width 54 height 9
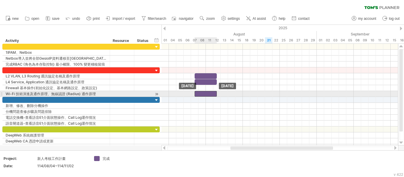
click at [208, 94] on div at bounding box center [205, 94] width 22 height 6
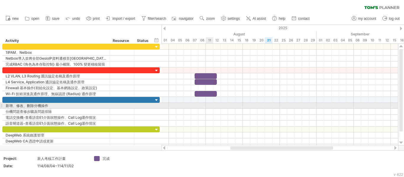
click at [208, 106] on div at bounding box center [279, 106] width 236 height 6
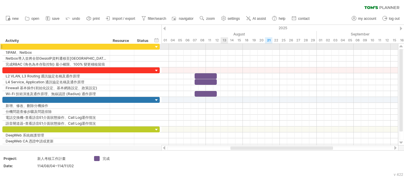
click at [224, 46] on div at bounding box center [279, 47] width 236 height 6
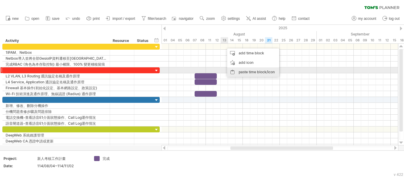
click at [241, 70] on div "paste time block/icon" at bounding box center [253, 71] width 52 height 9
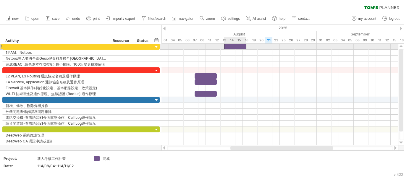
click at [242, 47] on div at bounding box center [235, 47] width 22 height 6
drag, startPoint x: 246, startPoint y: 46, endPoint x: 241, endPoint y: 47, distance: 5.1
click at [241, 47] on div at bounding box center [233, 47] width 19 height 6
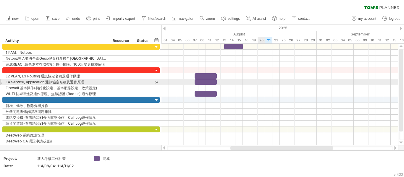
click at [258, 80] on div at bounding box center [279, 82] width 236 height 6
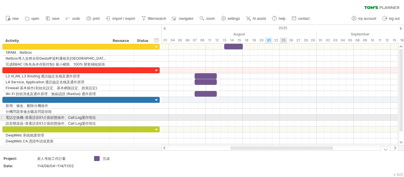
click at [256, 109] on div at bounding box center [279, 112] width 236 height 6
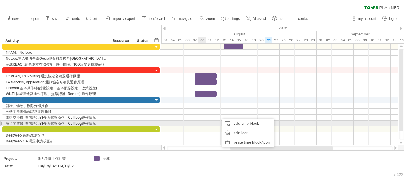
click at [200, 114] on div at bounding box center [279, 112] width 236 height 6
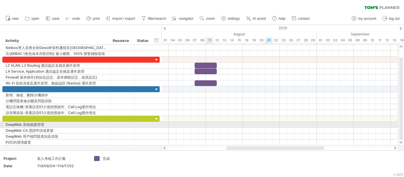
click at [212, 124] on div at bounding box center [279, 125] width 236 height 6
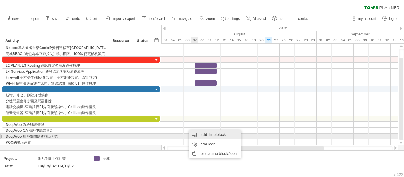
click at [198, 135] on div "add time block" at bounding box center [215, 134] width 52 height 9
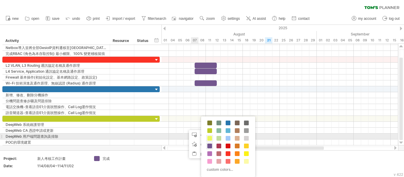
click at [209, 138] on span at bounding box center [209, 138] width 5 height 5
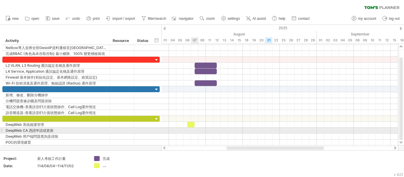
click at [192, 125] on div at bounding box center [190, 125] width 7 height 6
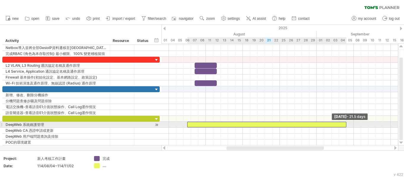
drag, startPoint x: 195, startPoint y: 125, endPoint x: 347, endPoint y: 124, distance: 151.9
click at [347, 124] on span at bounding box center [346, 125] width 2 height 6
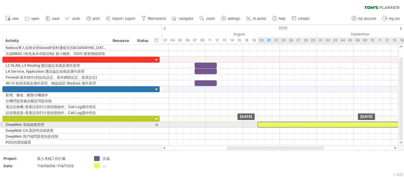
drag, startPoint x: 238, startPoint y: 123, endPoint x: 310, endPoint y: 124, distance: 71.2
click at [310, 124] on div at bounding box center [336, 125] width 159 height 6
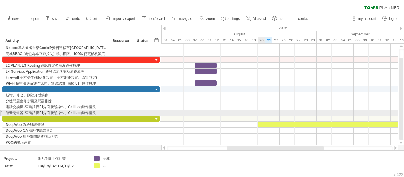
click at [263, 112] on div at bounding box center [279, 113] width 236 height 6
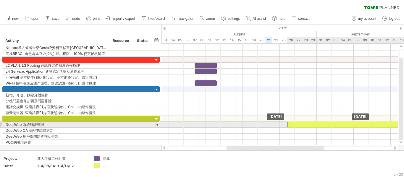
drag, startPoint x: 273, startPoint y: 124, endPoint x: 303, endPoint y: 125, distance: 30.1
click at [303, 125] on div at bounding box center [366, 125] width 159 height 6
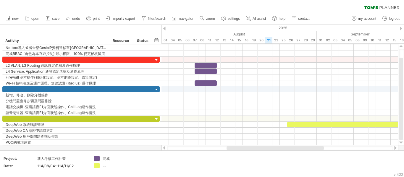
drag, startPoint x: 292, startPoint y: 146, endPoint x: 321, endPoint y: 146, distance: 29.5
click at [321, 146] on div at bounding box center [279, 148] width 237 height 6
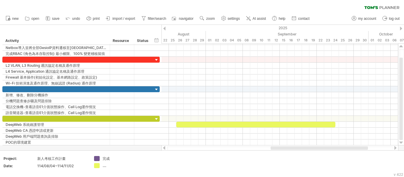
drag, startPoint x: 306, startPoint y: 147, endPoint x: 350, endPoint y: 147, distance: 44.0
click at [350, 147] on div at bounding box center [318, 148] width 97 height 4
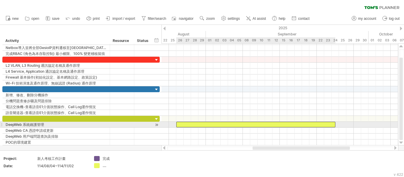
click at [329, 124] on div at bounding box center [255, 125] width 159 height 6
drag, startPoint x: 334, startPoint y: 125, endPoint x: 368, endPoint y: 126, distance: 34.0
click at [368, 126] on span at bounding box center [368, 125] width 2 height 6
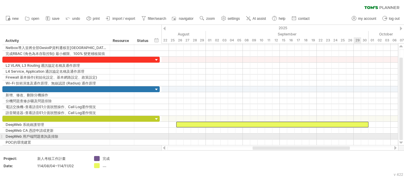
click at [359, 137] on div at bounding box center [279, 137] width 236 height 6
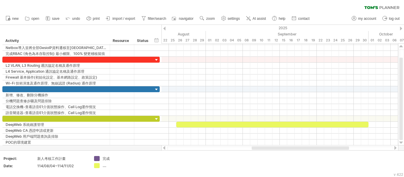
click at [337, 148] on div at bounding box center [299, 148] width 97 height 4
click at [255, 125] on div at bounding box center [272, 125] width 192 height 6
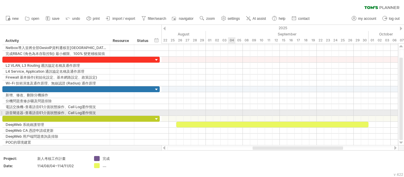
click at [233, 113] on div at bounding box center [279, 113] width 236 height 6
click at [222, 124] on div at bounding box center [272, 125] width 192 height 6
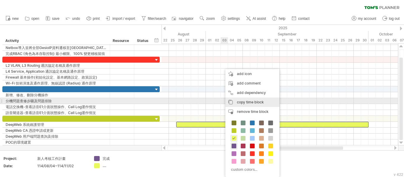
click at [236, 103] on div "copy time block copy time blocks/icons" at bounding box center [252, 102] width 54 height 9
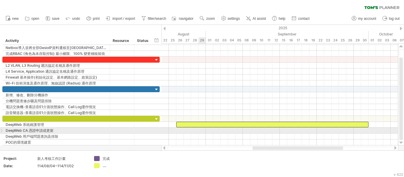
click at [196, 130] on div at bounding box center [279, 131] width 236 height 6
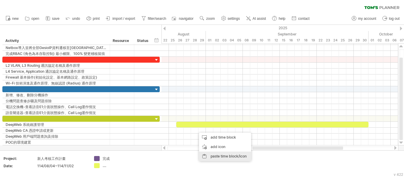
click at [219, 157] on div "paste time block/icon" at bounding box center [225, 156] width 52 height 9
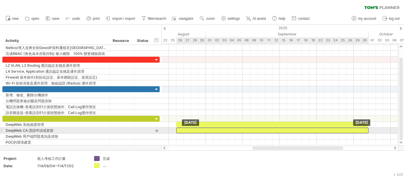
drag, startPoint x: 316, startPoint y: 132, endPoint x: 299, endPoint y: 131, distance: 17.1
click at [299, 131] on div at bounding box center [272, 131] width 192 height 6
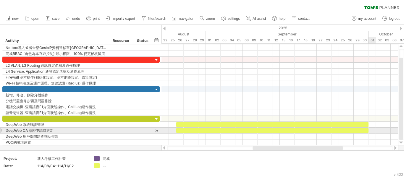
click at [365, 132] on div at bounding box center [272, 131] width 192 height 6
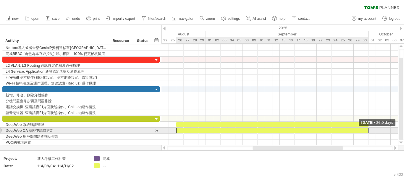
click at [367, 131] on span at bounding box center [368, 131] width 2 height 6
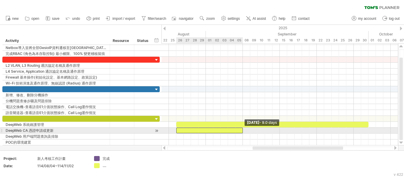
drag, startPoint x: 368, startPoint y: 129, endPoint x: 241, endPoint y: 130, distance: 126.8
click at [241, 130] on div at bounding box center [209, 131] width 66 height 6
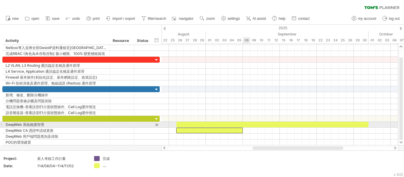
click at [249, 123] on div at bounding box center [272, 125] width 192 height 6
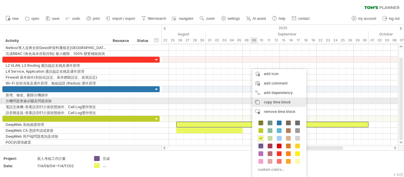
click at [266, 101] on span "copy time block" at bounding box center [277, 102] width 27 height 4
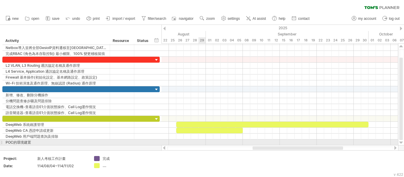
click at [199, 142] on div at bounding box center [279, 142] width 236 height 6
click at [181, 140] on div at bounding box center [279, 142] width 236 height 6
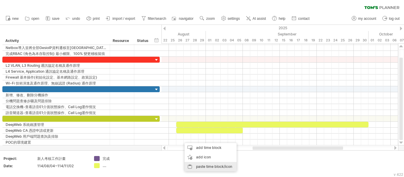
click at [204, 167] on div "paste time block/icon" at bounding box center [210, 166] width 52 height 9
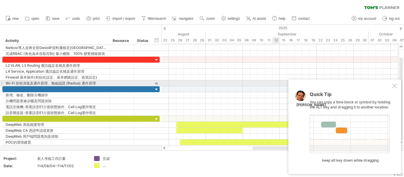
click at [395, 85] on div at bounding box center [394, 86] width 5 height 5
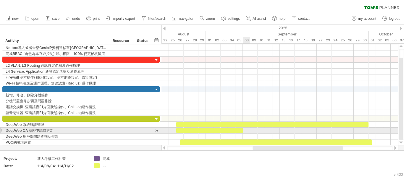
click at [240, 131] on div at bounding box center [209, 131] width 66 height 6
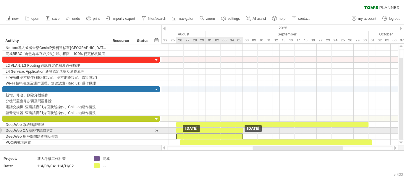
drag, startPoint x: 237, startPoint y: 129, endPoint x: 237, endPoint y: 134, distance: 5.0
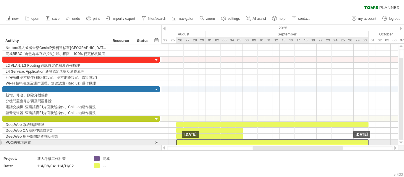
click at [225, 143] on div at bounding box center [272, 142] width 192 height 6
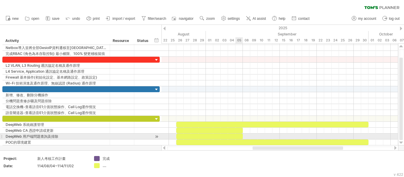
click at [236, 136] on div at bounding box center [209, 137] width 66 height 6
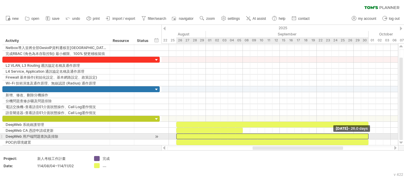
drag, startPoint x: 243, startPoint y: 136, endPoint x: 368, endPoint y: 137, distance: 125.0
click at [368, 137] on span at bounding box center [368, 137] width 2 height 6
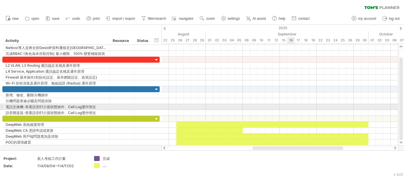
click at [292, 107] on div at bounding box center [279, 107] width 236 height 6
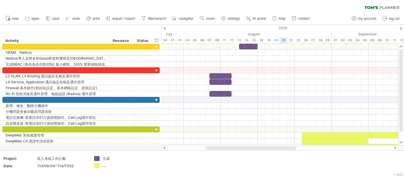
drag, startPoint x: 259, startPoint y: 147, endPoint x: 212, endPoint y: 148, distance: 46.7
click at [212, 148] on div at bounding box center [250, 148] width 90 height 4
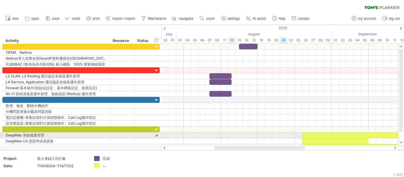
click at [293, 100] on div at bounding box center [279, 100] width 236 height 6
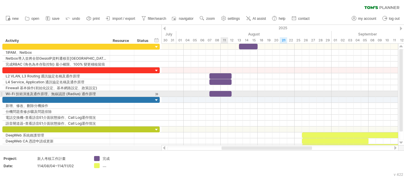
click at [226, 92] on div at bounding box center [220, 94] width 22 height 6
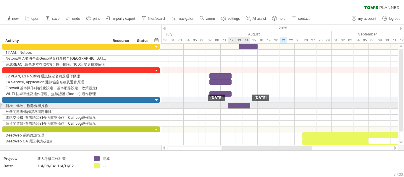
drag, startPoint x: 226, startPoint y: 92, endPoint x: 244, endPoint y: 104, distance: 21.3
click at [253, 105] on span at bounding box center [254, 106] width 2 height 6
click at [239, 106] on div at bounding box center [241, 106] width 26 height 6
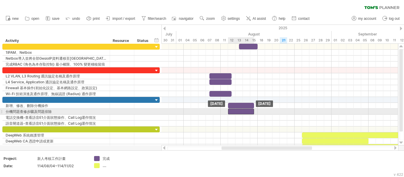
drag, startPoint x: 239, startPoint y: 106, endPoint x: 239, endPoint y: 111, distance: 4.7
click at [241, 111] on div at bounding box center [241, 112] width 26 height 6
click at [239, 111] on div at bounding box center [241, 112] width 26 height 6
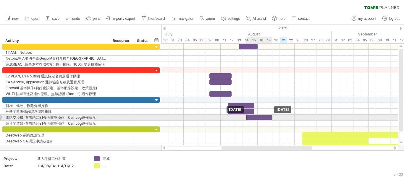
drag, startPoint x: 239, startPoint y: 111, endPoint x: 256, endPoint y: 116, distance: 18.4
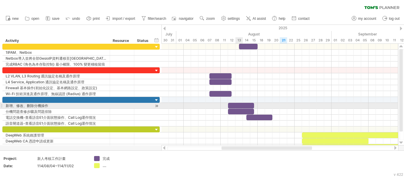
click at [238, 105] on div at bounding box center [241, 106] width 26 height 6
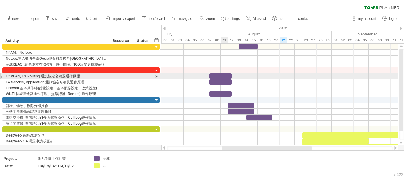
click at [224, 76] on div at bounding box center [220, 76] width 22 height 6
click at [230, 75] on div at bounding box center [220, 76] width 22 height 6
click at [253, 83] on div at bounding box center [279, 82] width 236 height 6
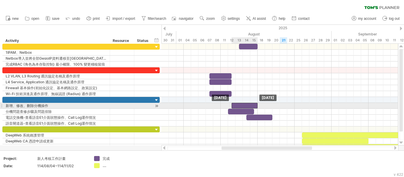
drag, startPoint x: 234, startPoint y: 104, endPoint x: 237, endPoint y: 105, distance: 3.6
click at [237, 105] on div at bounding box center [244, 106] width 26 height 6
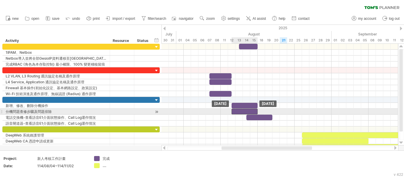
drag, startPoint x: 234, startPoint y: 111, endPoint x: 238, endPoint y: 111, distance: 3.3
click at [238, 111] on div at bounding box center [244, 112] width 26 height 6
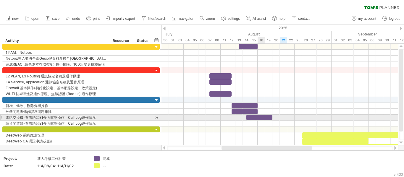
click at [263, 119] on div at bounding box center [259, 118] width 26 height 6
click at [260, 117] on div at bounding box center [259, 118] width 26 height 6
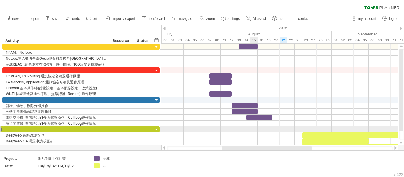
click at [254, 128] on div at bounding box center [279, 129] width 236 height 6
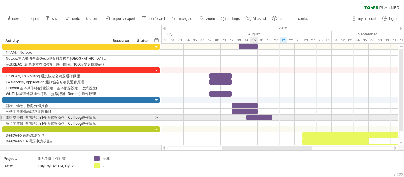
click at [254, 119] on div at bounding box center [259, 118] width 26 height 6
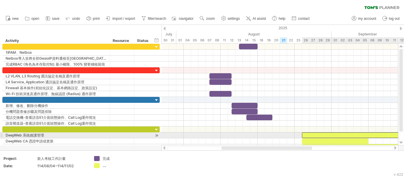
click at [316, 137] on div at bounding box center [398, 135] width 192 height 6
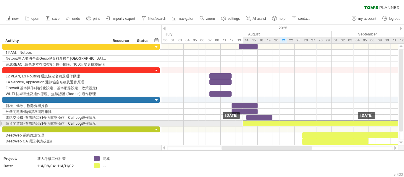
drag, startPoint x: 315, startPoint y: 136, endPoint x: 257, endPoint y: 124, distance: 59.2
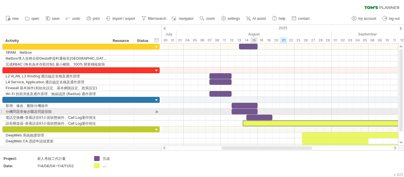
click at [257, 113] on span at bounding box center [257, 112] width 2 height 6
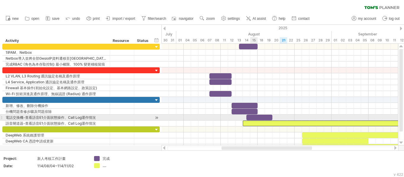
click at [257, 116] on div at bounding box center [259, 118] width 26 height 6
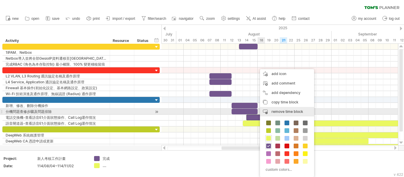
click at [271, 111] on div "remove time block remove selected items" at bounding box center [287, 111] width 54 height 9
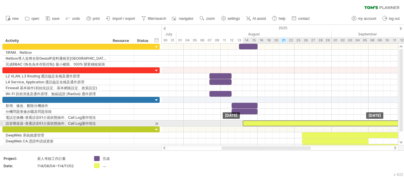
click at [256, 125] on div at bounding box center [339, 124] width 192 height 6
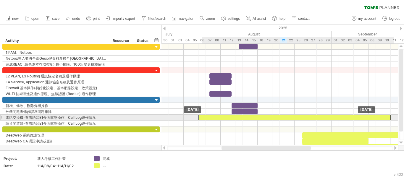
drag, startPoint x: 256, startPoint y: 125, endPoint x: 221, endPoint y: 116, distance: 36.1
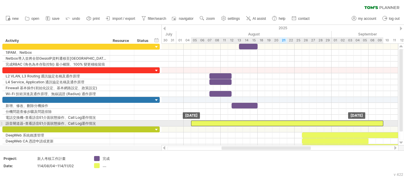
drag, startPoint x: 339, startPoint y: 112, endPoint x: 336, endPoint y: 124, distance: 12.8
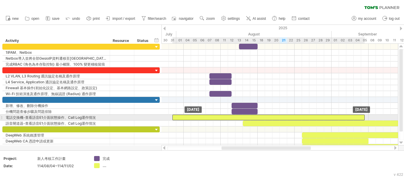
drag, startPoint x: 278, startPoint y: 124, endPoint x: 206, endPoint y: 116, distance: 72.3
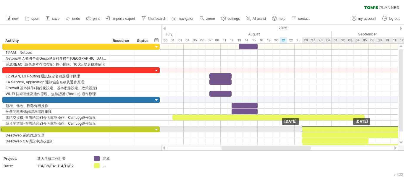
drag, startPoint x: 336, startPoint y: 123, endPoint x: 395, endPoint y: 128, distance: 59.0
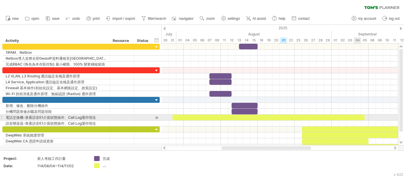
click at [359, 116] on div at bounding box center [268, 118] width 192 height 6
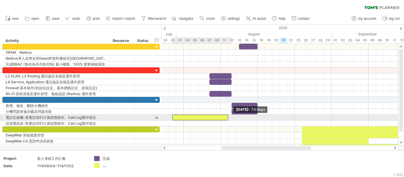
drag, startPoint x: 364, startPoint y: 117, endPoint x: 228, endPoint y: 115, distance: 135.3
click at [228, 115] on span at bounding box center [228, 118] width 2 height 6
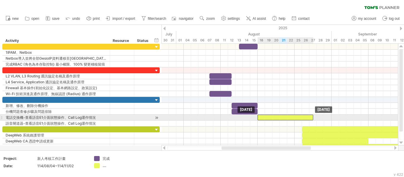
drag, startPoint x: 199, startPoint y: 118, endPoint x: 285, endPoint y: 120, distance: 86.0
click at [285, 120] on div at bounding box center [285, 118] width 56 height 6
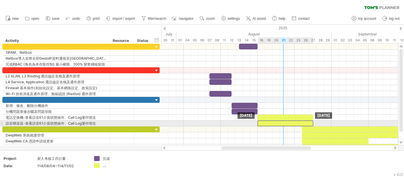
drag, startPoint x: 282, startPoint y: 118, endPoint x: 284, endPoint y: 124, distance: 5.2
click at [313, 98] on div at bounding box center [279, 100] width 236 height 6
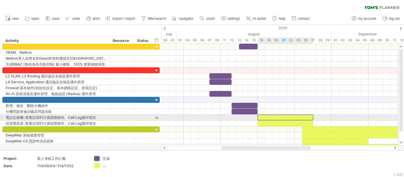
click at [276, 115] on div at bounding box center [285, 118] width 56 height 6
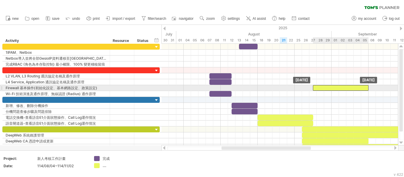
drag, startPoint x: 276, startPoint y: 115, endPoint x: 330, endPoint y: 87, distance: 61.7
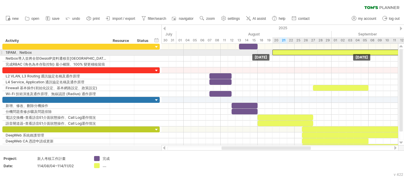
drag, startPoint x: 312, startPoint y: 128, endPoint x: 286, endPoint y: 53, distance: 79.0
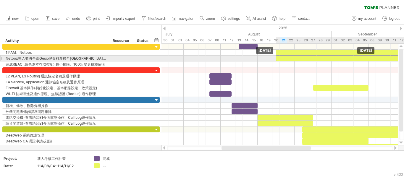
drag, startPoint x: 295, startPoint y: 53, endPoint x: 296, endPoint y: 60, distance: 6.3
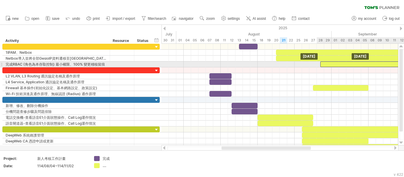
drag, startPoint x: 296, startPoint y: 60, endPoint x: 345, endPoint y: 65, distance: 49.4
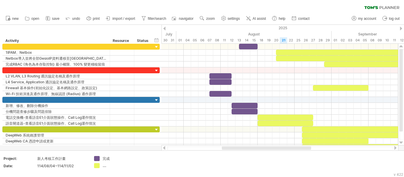
click at [276, 146] on div at bounding box center [266, 148] width 89 height 4
drag, startPoint x: 272, startPoint y: 150, endPoint x: 314, endPoint y: 146, distance: 42.5
click at [314, 146] on div at bounding box center [279, 148] width 237 height 6
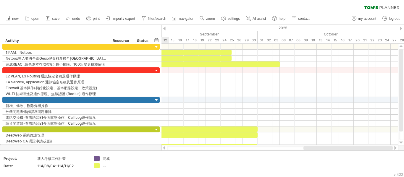
drag, startPoint x: 289, startPoint y: 148, endPoint x: 400, endPoint y: 145, distance: 111.1
click at [400, 145] on div "Trying to reach [DOMAIN_NAME] Connected again... 0% clear filter new" at bounding box center [202, 88] width 404 height 177
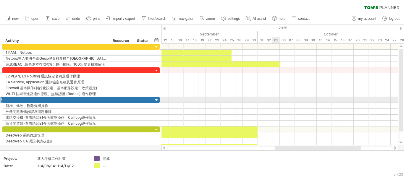
click at [274, 100] on div at bounding box center [279, 100] width 236 height 6
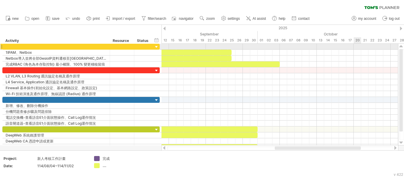
click at [355, 45] on div at bounding box center [279, 47] width 236 height 6
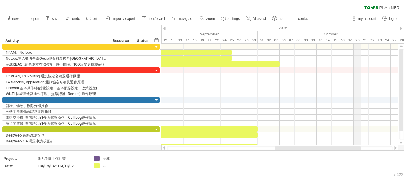
click at [356, 39] on div "20" at bounding box center [356, 40] width 7 height 6
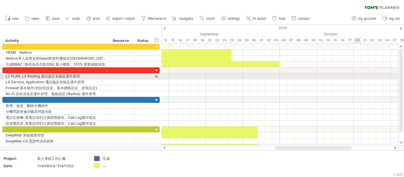
drag, startPoint x: 356, startPoint y: 39, endPoint x: 354, endPoint y: 76, distance: 37.3
click at [354, 76] on div "Trying to reach [DOMAIN_NAME] Connected again... 0% clear filter new" at bounding box center [202, 88] width 404 height 177
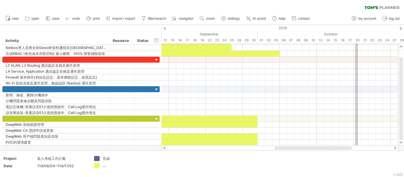
drag, startPoint x: 358, startPoint y: 46, endPoint x: 355, endPoint y: 147, distance: 101.4
click at [355, 147] on div "Trying to reach [DOMAIN_NAME] Connected again... 0% clear filter new" at bounding box center [202, 88] width 404 height 177
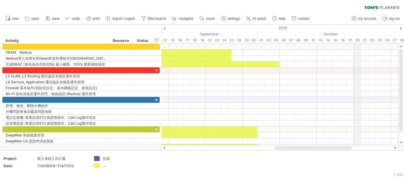
click at [358, 37] on div "October" at bounding box center [342, 34] width 170 height 6
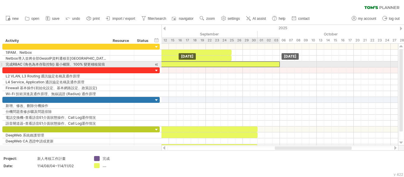
click at [263, 63] on div at bounding box center [183, 64] width 192 height 6
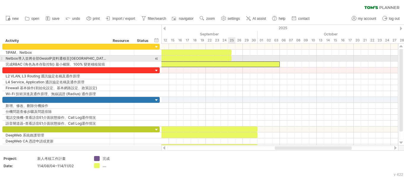
click at [226, 58] on div at bounding box center [135, 59] width 192 height 6
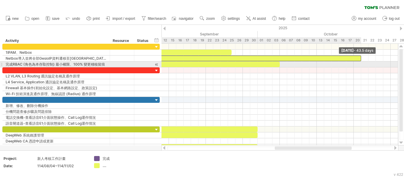
drag, startPoint x: 232, startPoint y: 59, endPoint x: 360, endPoint y: 64, distance: 128.1
click at [360, 64] on div "[DATE] - 43.5 days [DATE]" at bounding box center [279, 95] width 236 height 102
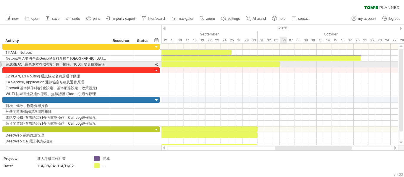
click at [267, 64] on div at bounding box center [183, 64] width 192 height 6
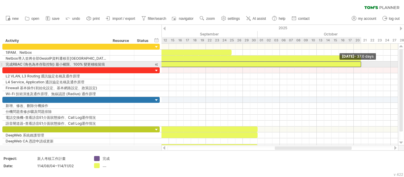
drag, startPoint x: 278, startPoint y: 64, endPoint x: 360, endPoint y: 66, distance: 81.6
click at [360, 66] on span at bounding box center [361, 64] width 2 height 6
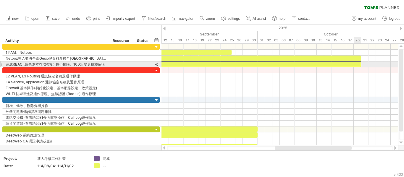
click at [357, 79] on div at bounding box center [279, 82] width 236 height 6
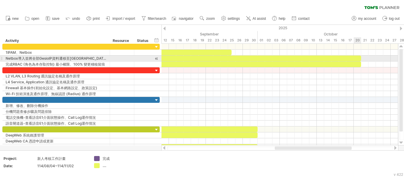
click at [357, 57] on div at bounding box center [199, 59] width 321 height 6
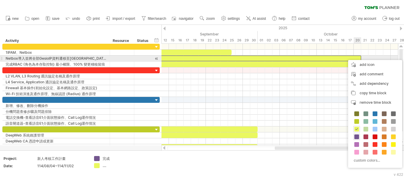
click at [359, 63] on div "add icon" at bounding box center [375, 64] width 54 height 9
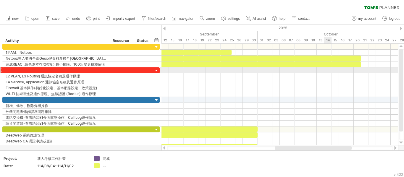
click at [327, 69] on div at bounding box center [279, 70] width 236 height 6
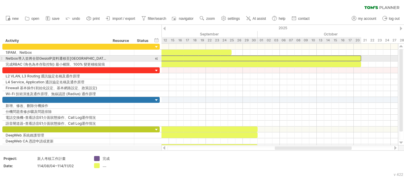
click at [349, 56] on div at bounding box center [199, 59] width 321 height 6
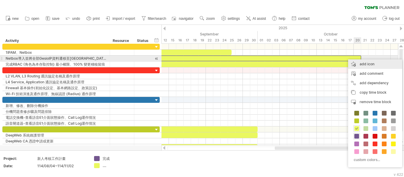
click at [358, 62] on div "add icon" at bounding box center [375, 63] width 54 height 9
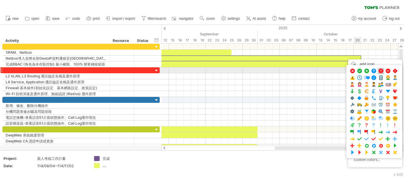
click at [380, 71] on span at bounding box center [381, 71] width 6 height 6
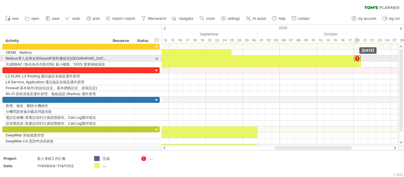
drag, startPoint x: 353, startPoint y: 58, endPoint x: 357, endPoint y: 58, distance: 3.3
click at [357, 58] on div at bounding box center [357, 59] width 7 height 6
click at [358, 58] on div at bounding box center [357, 59] width 7 height 6
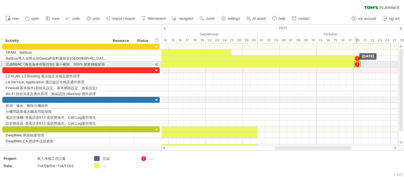
drag, startPoint x: 358, startPoint y: 58, endPoint x: 356, endPoint y: 64, distance: 5.5
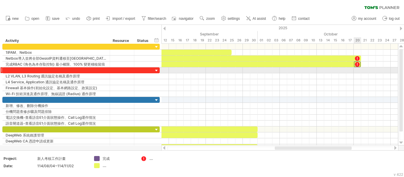
click at [348, 84] on div at bounding box center [279, 82] width 236 height 6
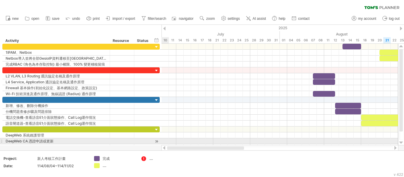
drag, startPoint x: 282, startPoint y: 147, endPoint x: 155, endPoint y: 140, distance: 127.0
click at [155, 140] on div "Trying to reach [DOMAIN_NAME] Connected again... 0% clear filter new" at bounding box center [202, 88] width 404 height 177
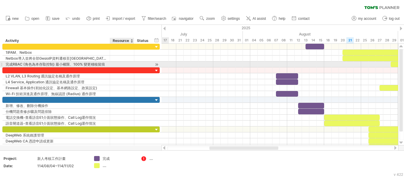
drag, startPoint x: 165, startPoint y: 40, endPoint x: 127, endPoint y: 63, distance: 43.8
click at [128, 64] on div "Trying to reach [DOMAIN_NAME] Connected again... 0% clear filter new" at bounding box center [202, 88] width 404 height 177
drag, startPoint x: 318, startPoint y: 64, endPoint x: 228, endPoint y: 64, distance: 90.7
click at [228, 64] on div at bounding box center [279, 64] width 236 height 6
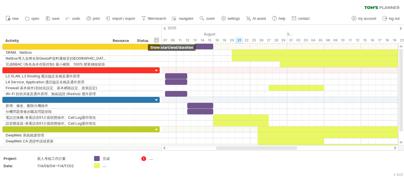
drag, startPoint x: 263, startPoint y: 40, endPoint x: 155, endPoint y: 40, distance: 108.1
click at [155, 40] on div "Trying to reach [DOMAIN_NAME] Connected again... 0% clear filter new" at bounding box center [202, 88] width 404 height 177
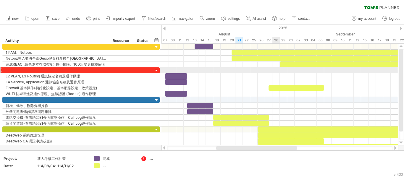
click at [274, 72] on div at bounding box center [279, 70] width 236 height 6
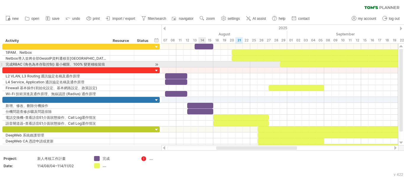
click at [202, 65] on div at bounding box center [279, 64] width 236 height 6
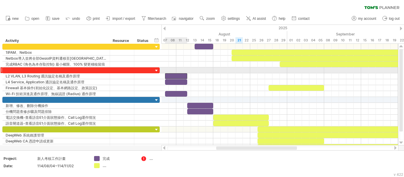
click at [176, 73] on div "[DATE] [DATE]" at bounding box center [279, 95] width 236 height 102
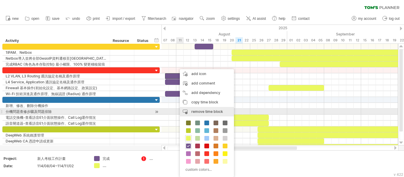
click at [199, 111] on span "remove time block" at bounding box center [207, 111] width 32 height 4
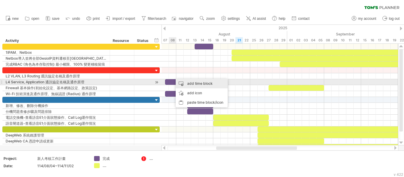
click at [189, 83] on div "add time block" at bounding box center [202, 83] width 52 height 9
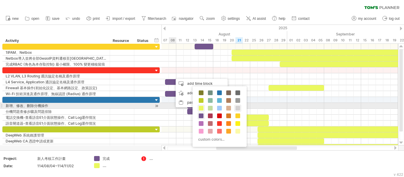
click at [239, 108] on span at bounding box center [237, 108] width 5 height 5
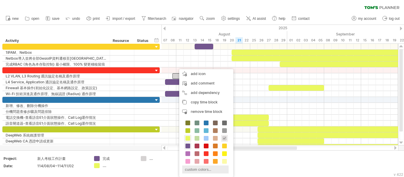
click at [195, 168] on div "custom colors..." at bounding box center [205, 169] width 46 height 8
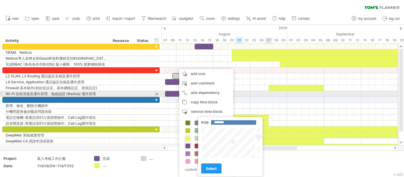
click at [266, 92] on div at bounding box center [279, 94] width 236 height 6
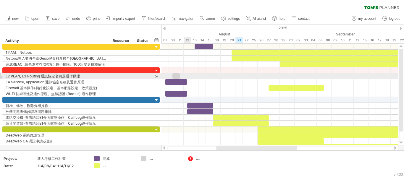
click at [175, 76] on div at bounding box center [175, 76] width 7 height 6
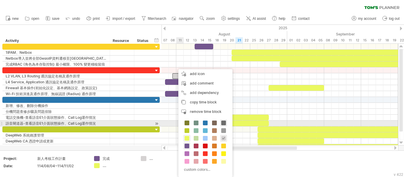
click at [224, 123] on span at bounding box center [223, 123] width 5 height 5
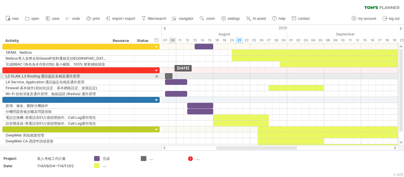
drag, startPoint x: 177, startPoint y: 76, endPoint x: 171, endPoint y: 77, distance: 5.6
click at [171, 77] on div at bounding box center [168, 76] width 7 height 6
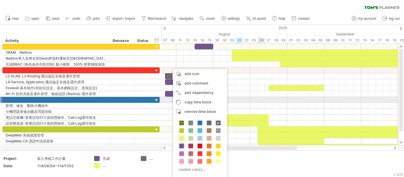
click at [260, 99] on div at bounding box center [279, 100] width 236 height 6
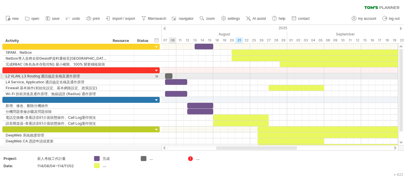
click at [170, 74] on div at bounding box center [168, 76] width 7 height 6
click at [168, 76] on div at bounding box center [168, 76] width 7 height 6
click at [172, 76] on span at bounding box center [172, 76] width 2 height 6
drag, startPoint x: 172, startPoint y: 76, endPoint x: 204, endPoint y: 76, distance: 31.9
click at [204, 76] on div at bounding box center [185, 76] width 41 height 6
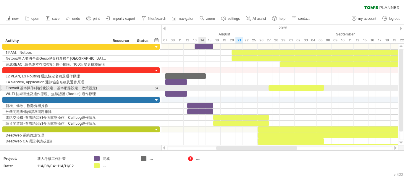
click at [204, 85] on div at bounding box center [279, 88] width 236 height 6
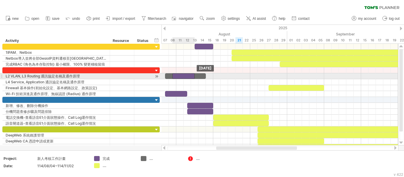
drag, startPoint x: 183, startPoint y: 82, endPoint x: 189, endPoint y: 77, distance: 7.8
click at [186, 84] on div at bounding box center [279, 82] width 236 height 6
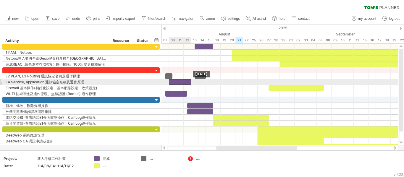
drag, startPoint x: 186, startPoint y: 76, endPoint x: 180, endPoint y: 81, distance: 7.8
click at [205, 85] on div at bounding box center [279, 82] width 236 height 6
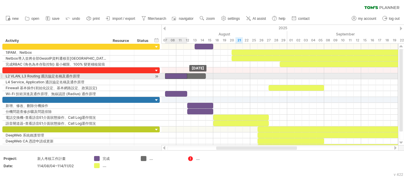
drag, startPoint x: 179, startPoint y: 83, endPoint x: 180, endPoint y: 76, distance: 7.5
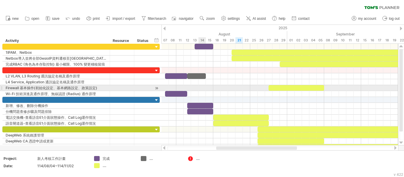
click at [202, 90] on div at bounding box center [279, 88] width 236 height 6
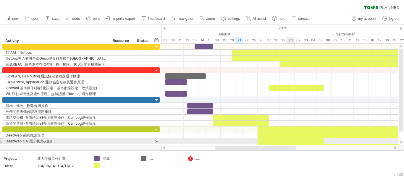
drag, startPoint x: 290, startPoint y: 149, endPoint x: 288, endPoint y: 139, distance: 9.5
click at [288, 139] on div "Trying to reach [DOMAIN_NAME] Connected again... 0% clear filter new" at bounding box center [202, 88] width 404 height 177
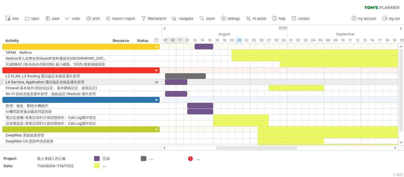
click at [176, 82] on div at bounding box center [176, 82] width 22 height 6
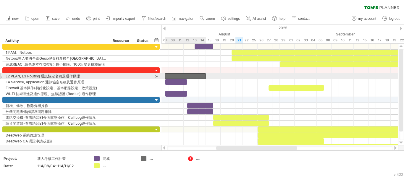
click at [181, 74] on div at bounding box center [185, 76] width 41 height 6
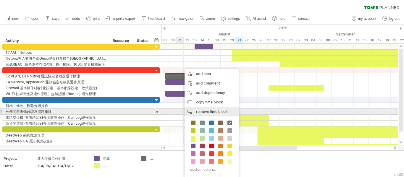
click at [205, 112] on span "remove time block" at bounding box center [212, 111] width 32 height 4
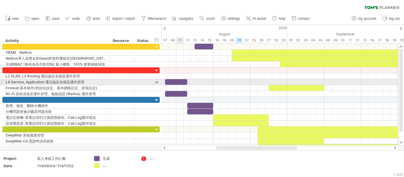
click at [178, 82] on div at bounding box center [176, 82] width 22 height 6
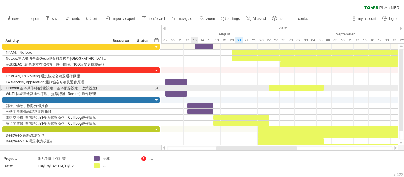
click at [197, 86] on div at bounding box center [279, 88] width 236 height 6
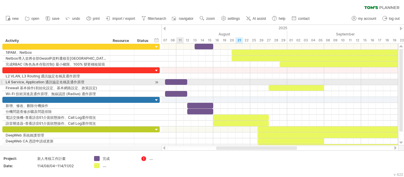
click at [178, 79] on div at bounding box center [176, 82] width 22 height 6
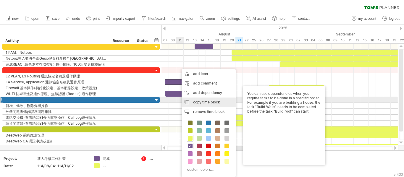
click at [196, 101] on span "copy time block" at bounding box center [206, 102] width 27 height 4
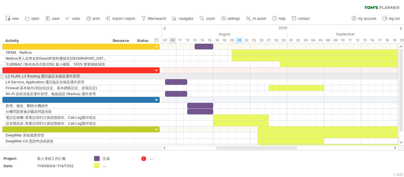
click at [173, 76] on div at bounding box center [279, 76] width 236 height 6
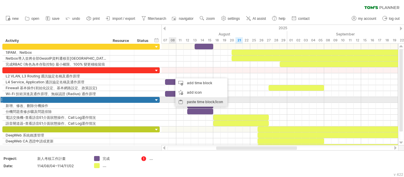
click at [187, 100] on div "paste time block/icon" at bounding box center [201, 101] width 52 height 9
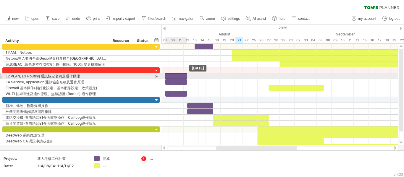
drag, startPoint x: 186, startPoint y: 76, endPoint x: 180, endPoint y: 76, distance: 6.2
click at [180, 76] on div at bounding box center [176, 76] width 22 height 6
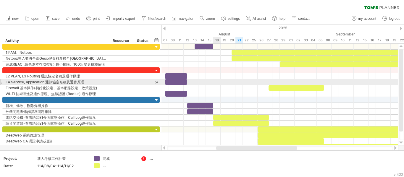
click at [220, 81] on div at bounding box center [279, 82] width 236 height 6
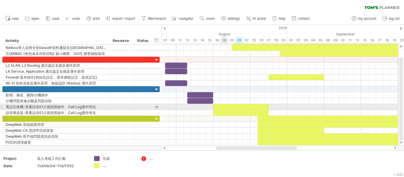
click at [222, 105] on div at bounding box center [241, 107] width 56 height 6
click at [306, 96] on div at bounding box center [279, 95] width 236 height 6
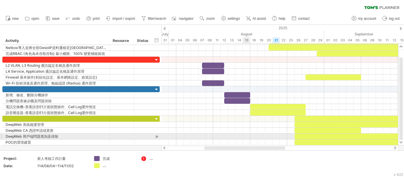
drag, startPoint x: 256, startPoint y: 148, endPoint x: 219, endPoint y: 137, distance: 38.4
click at [219, 137] on div "Trying to reach [DOMAIN_NAME] Connected again... 0% clear filter new" at bounding box center [202, 88] width 404 height 177
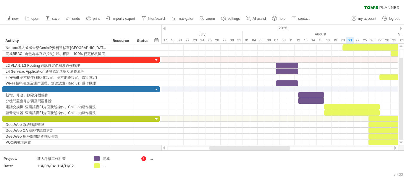
click at [126, 19] on span "import / export" at bounding box center [123, 19] width 23 height 4
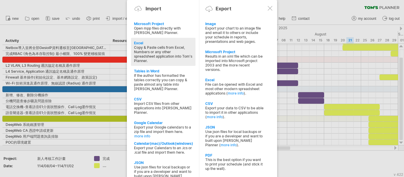
click at [142, 41] on div "Excel" at bounding box center [163, 43] width 59 height 4
type textarea "**********"
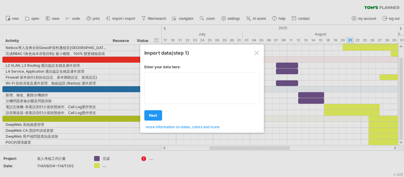
click at [170, 88] on div "Enter your data here: Your data: Weekend days ' mon tue Hide weekend days" at bounding box center [201, 94] width 115 height 69
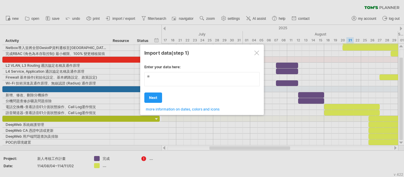
type textarea "*"
type textarea "**"
click at [155, 96] on span "next" at bounding box center [153, 97] width 8 height 4
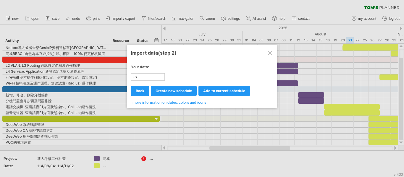
click at [269, 52] on div at bounding box center [269, 53] width 5 height 5
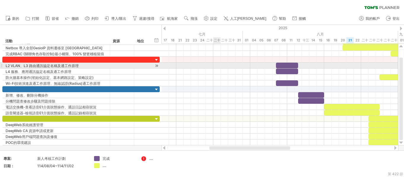
click at [219, 64] on div at bounding box center [279, 66] width 236 height 6
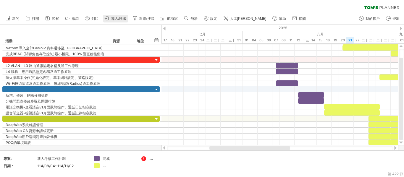
click at [121, 19] on font "導入/匯出" at bounding box center [118, 19] width 15 height 4
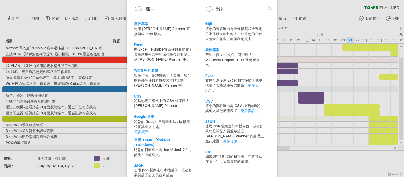
click at [240, 27] on font "將您的圖表匯出為圖像檔案並透過電子郵件發送給其他人，或將您的日程表包含在報告、簡報和網頁中。" at bounding box center [233, 34] width 57 height 14
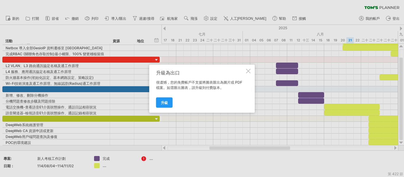
click at [247, 71] on div at bounding box center [248, 71] width 5 height 5
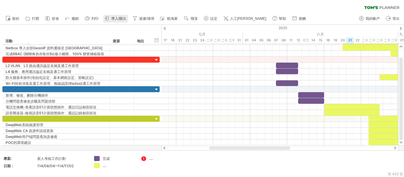
click at [123, 19] on font "導入/匯出" at bounding box center [118, 19] width 15 height 4
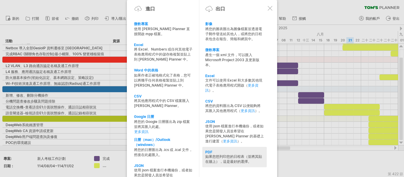
click at [238, 157] on font "如果您想列印您的日程表（並將其貼在牆上），這是最好的選擇。" at bounding box center [233, 158] width 57 height 9
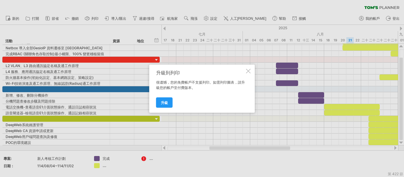
click at [251, 71] on div "升級到列印 很遺憾，您的免費帳戶不支援列印。如需列印圖表，請升級您的帳戶至付費版本。 升級" at bounding box center [201, 88] width 105 height 48
click at [248, 71] on div at bounding box center [248, 71] width 5 height 5
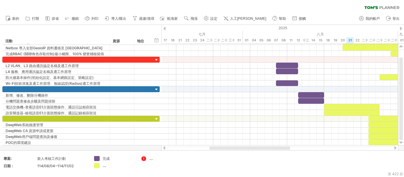
click at [129, 18] on ul "新的" at bounding box center [155, 18] width 305 height 12
click at [118, 17] on font "導入/匯出" at bounding box center [118, 19] width 15 height 4
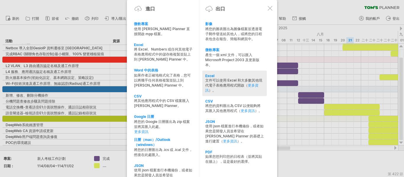
click at [235, 87] on font "文件可以使用 Excel 和大多數其他現代電子表格應用程式開啟（" at bounding box center [233, 82] width 57 height 9
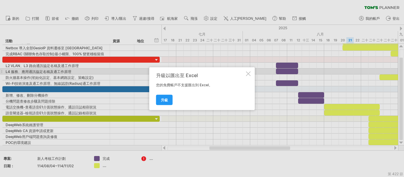
click at [247, 72] on div at bounding box center [248, 73] width 5 height 5
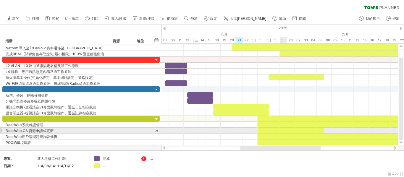
drag, startPoint x: 252, startPoint y: 147, endPoint x: 282, endPoint y: 132, distance: 34.5
click at [282, 132] on div "嘗試造訪 [DOMAIN_NAME] 再次連接... 0% 清除過濾器 新的" at bounding box center [202, 88] width 404 height 177
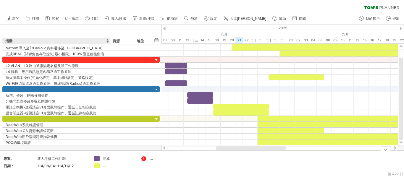
click at [101, 166] on div "...." at bounding box center [114, 165] width 41 height 5
click at [105, 167] on font "...." at bounding box center [105, 165] width 4 height 4
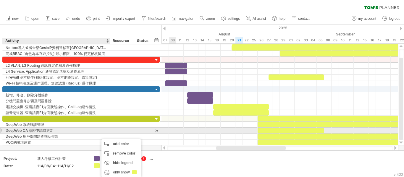
click at [168, 134] on div at bounding box center [279, 137] width 236 height 6
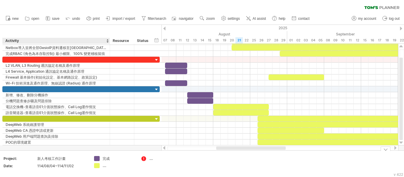
click at [104, 165] on div "...." at bounding box center [119, 165] width 32 height 5
type input "*"
type input "***"
click at [152, 160] on div "...." at bounding box center [165, 158] width 32 height 5
type input "********"
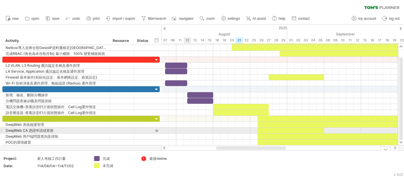
click at [184, 128] on div at bounding box center [279, 131] width 236 height 6
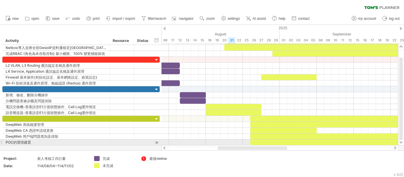
drag, startPoint x: 233, startPoint y: 147, endPoint x: 235, endPoint y: 144, distance: 3.3
click at [235, 144] on div "Trying to reach [DOMAIN_NAME] Connected again... 0% clear filter new" at bounding box center [202, 88] width 404 height 177
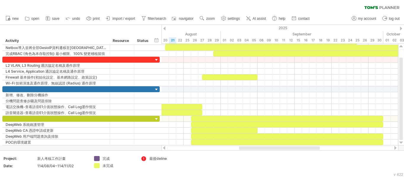
drag, startPoint x: 248, startPoint y: 149, endPoint x: 268, endPoint y: 147, distance: 20.2
click at [268, 147] on div at bounding box center [279, 148] width 81 height 4
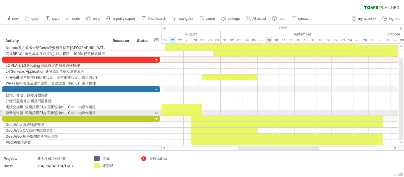
click at [268, 105] on div at bounding box center [279, 107] width 236 height 6
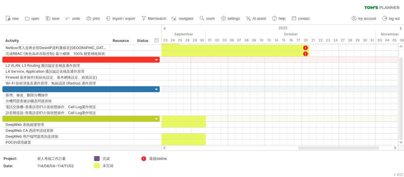
drag, startPoint x: 277, startPoint y: 148, endPoint x: 337, endPoint y: 146, distance: 59.7
click at [337, 146] on div at bounding box center [279, 148] width 237 height 6
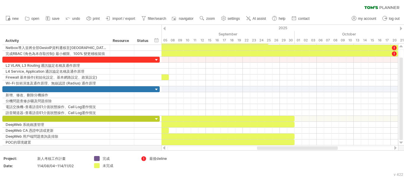
drag, startPoint x: 296, startPoint y: 148, endPoint x: 271, endPoint y: 147, distance: 25.4
click at [271, 147] on div at bounding box center [297, 148] width 81 height 4
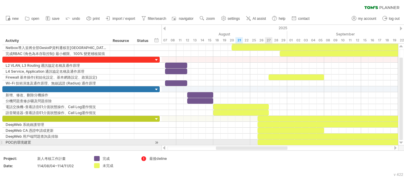
drag, startPoint x: 320, startPoint y: 149, endPoint x: 272, endPoint y: 144, distance: 48.8
click at [272, 144] on div "Trying to reach [DOMAIN_NAME] Connected again... 0% clear filter new" at bounding box center [202, 88] width 404 height 177
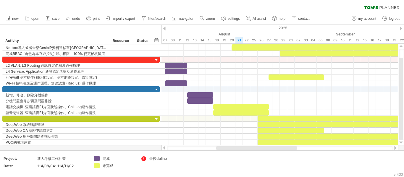
click at [266, 148] on div at bounding box center [256, 148] width 81 height 4
click at [260, 150] on div at bounding box center [255, 148] width 81 height 4
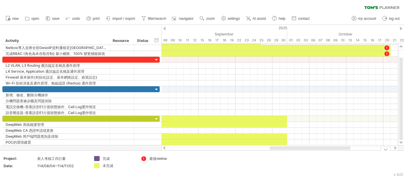
drag, startPoint x: 265, startPoint y: 150, endPoint x: 318, endPoint y: 152, distance: 53.5
click at [318, 152] on div "Trying to reach [DOMAIN_NAME] Connected again... 0% clear filter new" at bounding box center [202, 88] width 404 height 177
drag, startPoint x: 314, startPoint y: 150, endPoint x: 310, endPoint y: 150, distance: 3.6
click at [310, 150] on div at bounding box center [279, 148] width 225 height 4
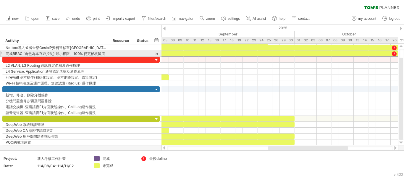
drag, startPoint x: 389, startPoint y: 56, endPoint x: 425, endPoint y: -4, distance: 69.5
click at [403, 0] on html "progress(100%) Trying to reach [DOMAIN_NAME] Connected again... 0% clear filter…" at bounding box center [202, 89] width 404 height 178
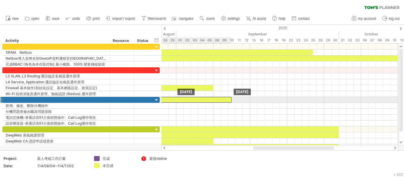
click at [222, 99] on div at bounding box center [279, 100] width 236 height 6
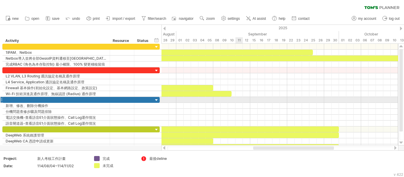
click at [233, 98] on div at bounding box center [279, 100] width 236 height 6
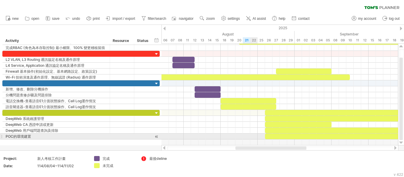
drag, startPoint x: 287, startPoint y: 148, endPoint x: 251, endPoint y: 143, distance: 35.8
click at [251, 143] on div "Trying to reach [DOMAIN_NAME] Connected again... 0% clear filter new" at bounding box center [202, 88] width 404 height 177
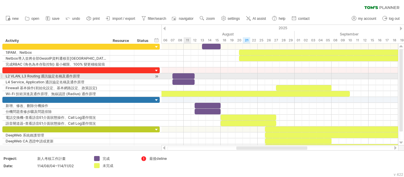
click at [187, 77] on div at bounding box center [183, 76] width 22 height 6
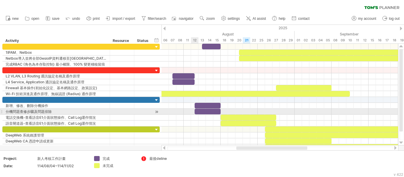
click at [192, 114] on div at bounding box center [279, 112] width 236 height 6
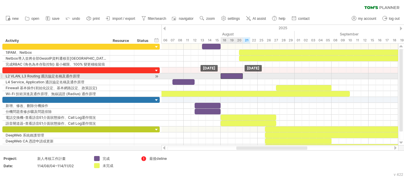
drag, startPoint x: 184, startPoint y: 76, endPoint x: 232, endPoint y: 75, distance: 47.3
click at [232, 75] on div at bounding box center [231, 76] width 22 height 6
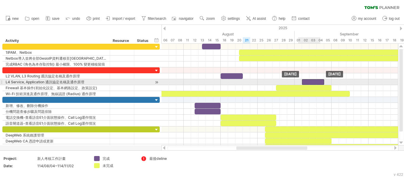
drag, startPoint x: 189, startPoint y: 83, endPoint x: 316, endPoint y: 82, distance: 127.6
click at [316, 82] on div at bounding box center [313, 82] width 22 height 6
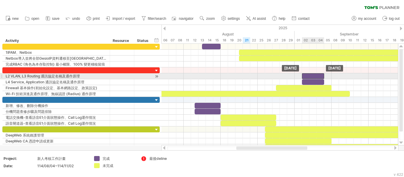
drag, startPoint x: 231, startPoint y: 74, endPoint x: 311, endPoint y: 74, distance: 79.5
click at [311, 74] on div at bounding box center [313, 76] width 22 height 6
drag, startPoint x: 325, startPoint y: 74, endPoint x: 336, endPoint y: 77, distance: 11.3
click at [351, 74] on div "[DATE] - 6.5 days [DATE]" at bounding box center [279, 95] width 236 height 102
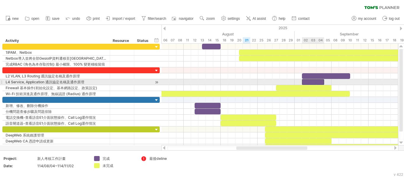
click at [321, 80] on div at bounding box center [313, 82] width 22 height 6
drag, startPoint x: 323, startPoint y: 81, endPoint x: 348, endPoint y: 81, distance: 24.8
click at [348, 81] on div at bounding box center [326, 82] width 48 height 6
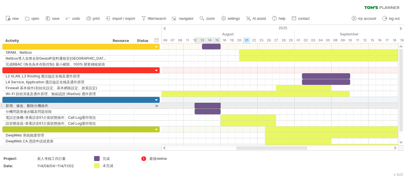
click at [214, 103] on div at bounding box center [207, 106] width 26 height 6
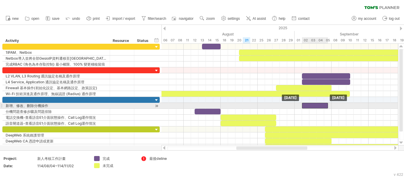
drag, startPoint x: 212, startPoint y: 104, endPoint x: 319, endPoint y: 106, distance: 107.3
click at [319, 106] on div at bounding box center [315, 106] width 26 height 6
drag, startPoint x: 328, startPoint y: 106, endPoint x: 352, endPoint y: 105, distance: 23.9
click at [352, 105] on div at bounding box center [328, 106] width 52 height 6
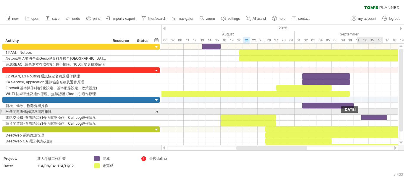
drag, startPoint x: 221, startPoint y: 110, endPoint x: 374, endPoint y: 112, distance: 152.8
click at [374, 115] on div at bounding box center [374, 118] width 26 height 6
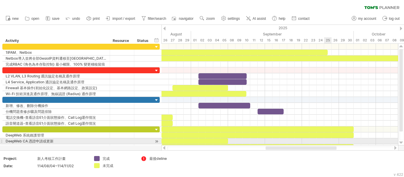
drag, startPoint x: 299, startPoint y: 147, endPoint x: 329, endPoint y: 143, distance: 29.5
click at [329, 143] on div "Trying to reach [DOMAIN_NAME] Connected again... 0% clear filter new" at bounding box center [202, 88] width 404 height 177
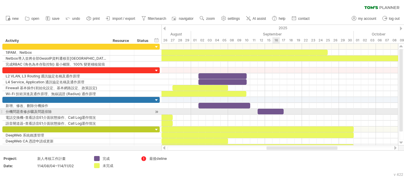
click at [274, 109] on div at bounding box center [270, 112] width 26 height 6
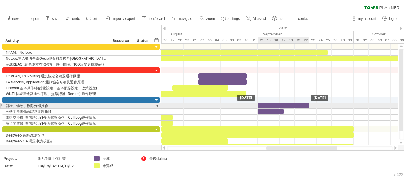
drag, startPoint x: 225, startPoint y: 106, endPoint x: 284, endPoint y: 105, distance: 59.4
click at [284, 105] on div at bounding box center [283, 106] width 52 height 6
click at [279, 111] on div at bounding box center [270, 112] width 26 height 6
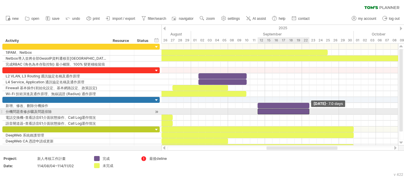
drag, startPoint x: 282, startPoint y: 111, endPoint x: 307, endPoint y: 111, distance: 25.1
click at [307, 111] on div at bounding box center [283, 112] width 52 height 6
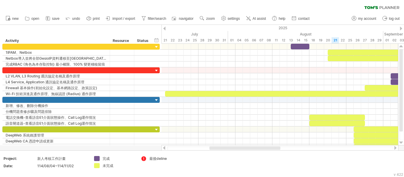
drag, startPoint x: 306, startPoint y: 147, endPoint x: 251, endPoint y: 147, distance: 54.4
click at [251, 147] on div at bounding box center [244, 148] width 71 height 4
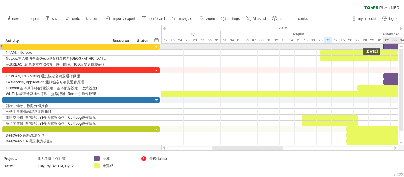
drag, startPoint x: 293, startPoint y: 45, endPoint x: 393, endPoint y: 44, distance: 100.5
click at [393, 44] on div at bounding box center [392, 47] width 19 height 6
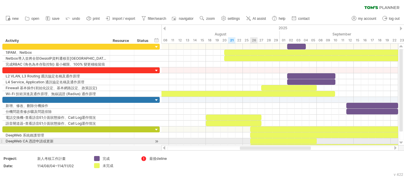
drag, startPoint x: 232, startPoint y: 147, endPoint x: 257, endPoint y: 144, distance: 25.0
click at [257, 144] on div "Trying to reach [DOMAIN_NAME] Connected again... 0% clear filter new" at bounding box center [202, 88] width 404 height 177
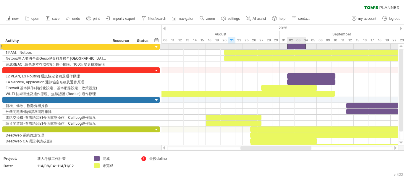
click at [304, 44] on div at bounding box center [296, 47] width 19 height 6
drag, startPoint x: 304, startPoint y: 46, endPoint x: 334, endPoint y: 46, distance: 29.5
click at [334, 46] on span at bounding box center [335, 47] width 2 height 6
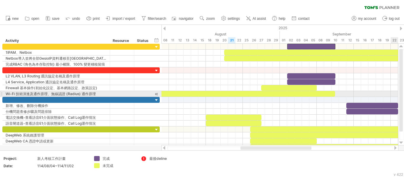
drag, startPoint x: 402, startPoint y: 106, endPoint x: 385, endPoint y: 100, distance: 17.4
click at [403, 83] on html "progress(100%) Trying to reach [DOMAIN_NAME] Connected again... 0% clear filter…" at bounding box center [202, 89] width 404 height 178
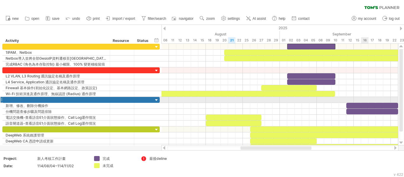
click at [363, 102] on div at bounding box center [279, 100] width 236 height 6
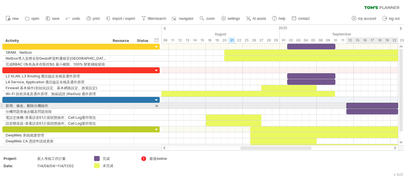
click at [354, 105] on div at bounding box center [372, 106] width 52 height 6
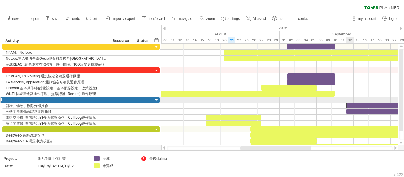
click at [320, 101] on div at bounding box center [279, 100] width 236 height 6
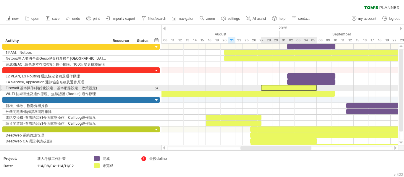
click at [295, 89] on div at bounding box center [289, 88] width 56 height 6
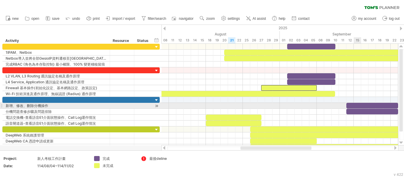
click at [360, 105] on div at bounding box center [372, 106] width 52 height 6
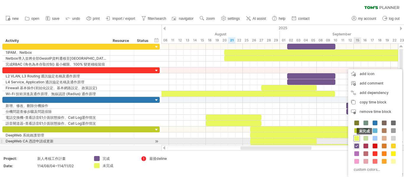
click at [355, 140] on span at bounding box center [356, 138] width 5 height 5
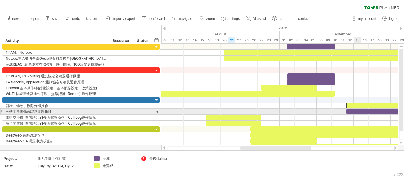
click at [357, 111] on div at bounding box center [372, 112] width 52 height 6
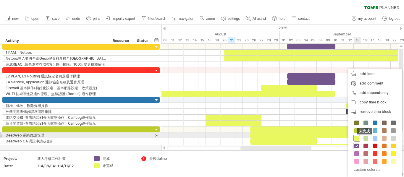
click at [356, 139] on span at bounding box center [356, 138] width 5 height 5
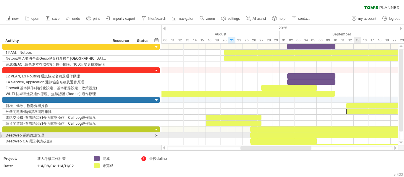
click at [326, 105] on div at bounding box center [279, 106] width 236 height 6
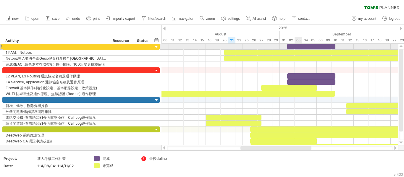
click at [301, 46] on div at bounding box center [311, 47] width 48 height 6
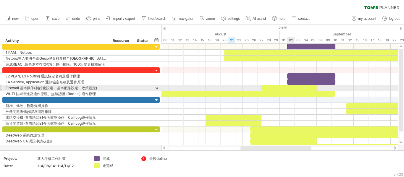
click at [291, 91] on div at bounding box center [197, 94] width 273 height 6
drag, startPoint x: 403, startPoint y: 88, endPoint x: 404, endPoint y: 85, distance: 3.7
click at [403, 85] on html "progress(100%) Trying to reach [DOMAIN_NAME] Connected again... 0% clear filter…" at bounding box center [202, 89] width 404 height 178
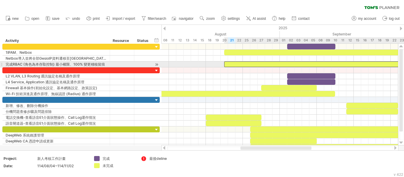
drag, startPoint x: 236, startPoint y: 60, endPoint x: 235, endPoint y: 65, distance: 5.1
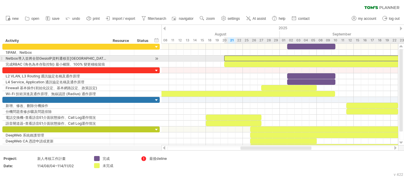
drag, startPoint x: 239, startPoint y: 53, endPoint x: 239, endPoint y: 58, distance: 5.0
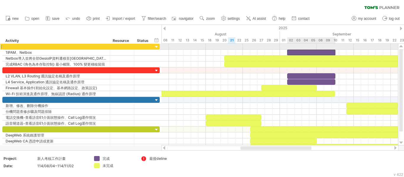
drag, startPoint x: 306, startPoint y: 46, endPoint x: 306, endPoint y: 49, distance: 3.5
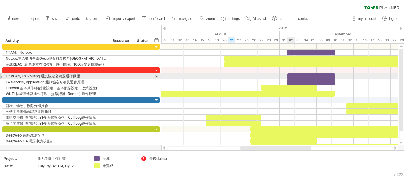
click at [277, 75] on div at bounding box center [279, 76] width 236 height 6
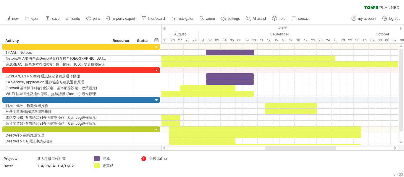
drag, startPoint x: 268, startPoint y: 149, endPoint x: 283, endPoint y: 146, distance: 15.4
click at [287, 148] on div at bounding box center [300, 148] width 71 height 4
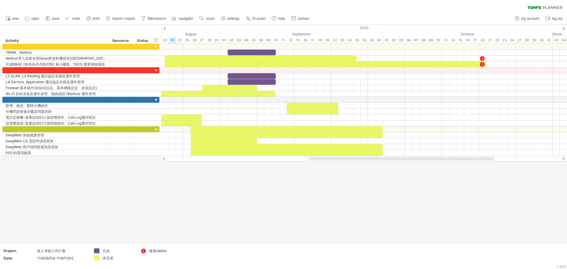
drag, startPoint x: 624, startPoint y: 0, endPoint x: 365, endPoint y: 170, distance: 309.4
click at [365, 170] on div at bounding box center [283, 134] width 567 height 218
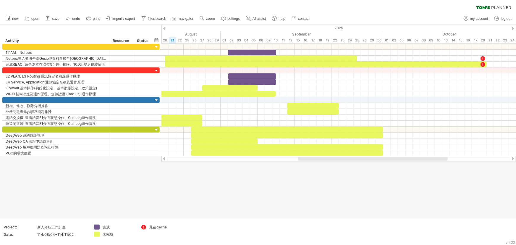
drag, startPoint x: 567, startPoint y: 0, endPoint x: 333, endPoint y: 164, distance: 285.7
click at [333, 164] on div at bounding box center [258, 122] width 516 height 194
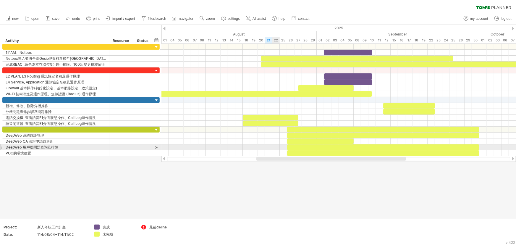
drag, startPoint x: 316, startPoint y: 159, endPoint x: 274, endPoint y: 149, distance: 42.9
click at [274, 149] on div "Trying to reach [DOMAIN_NAME] Connected again... 0% clear filter new" at bounding box center [258, 122] width 516 height 245
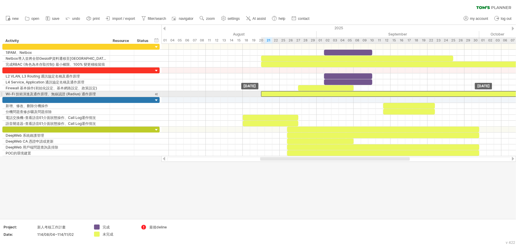
drag, startPoint x: 230, startPoint y: 93, endPoint x: 393, endPoint y: 91, distance: 162.5
click at [393, 91] on div at bounding box center [397, 94] width 273 height 6
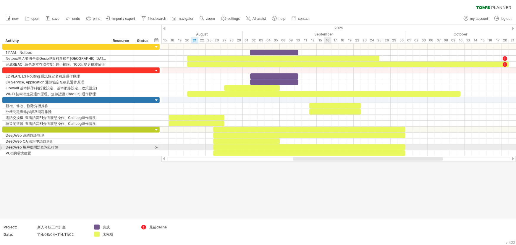
drag, startPoint x: 292, startPoint y: 158, endPoint x: 325, endPoint y: 149, distance: 34.3
click at [325, 149] on div "Trying to reach [DOMAIN_NAME] Connected again... 0% clear filter new" at bounding box center [258, 122] width 516 height 245
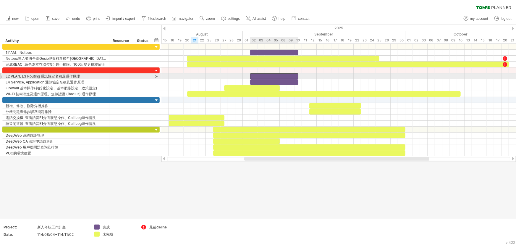
click at [268, 77] on div at bounding box center [274, 76] width 48 height 6
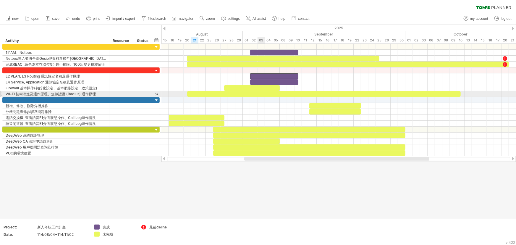
click at [258, 95] on div at bounding box center [323, 94] width 273 height 6
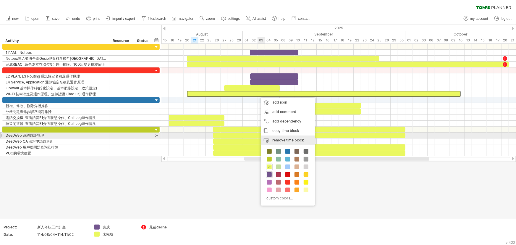
click at [284, 138] on span "remove time block" at bounding box center [288, 140] width 32 height 4
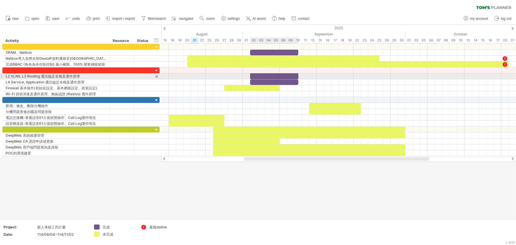
click at [280, 75] on div at bounding box center [274, 76] width 48 height 6
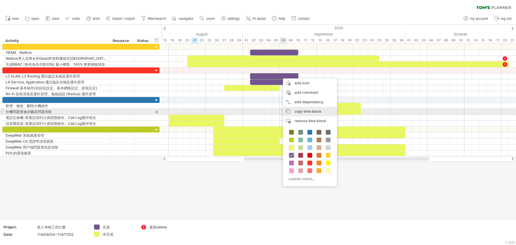
click at [300, 110] on span "copy time block" at bounding box center [307, 111] width 27 height 4
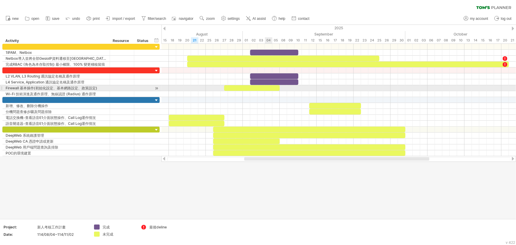
click at [271, 91] on div at bounding box center [338, 94] width 354 height 6
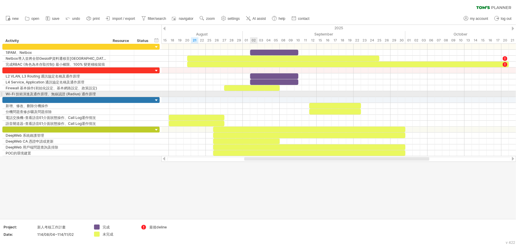
click at [253, 94] on div at bounding box center [338, 94] width 354 height 6
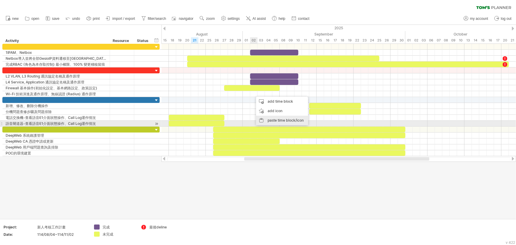
click at [272, 121] on div "paste time block/icon" at bounding box center [282, 120] width 52 height 9
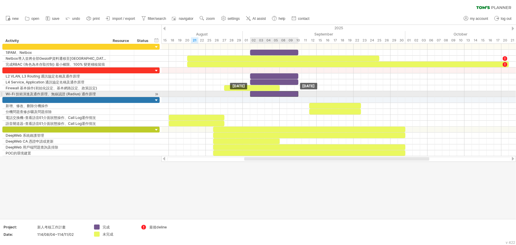
drag, startPoint x: 261, startPoint y: 94, endPoint x: 256, endPoint y: 94, distance: 5.4
click at [256, 94] on div at bounding box center [274, 94] width 48 height 6
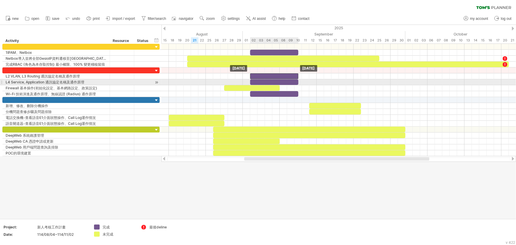
click at [169, 79] on div at bounding box center [169, 82] width 0 height 30
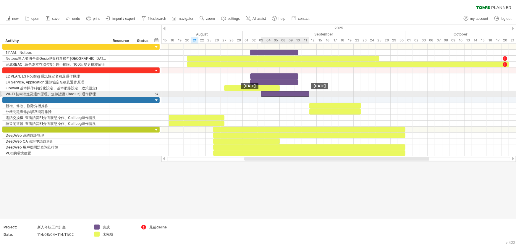
drag, startPoint x: 278, startPoint y: 94, endPoint x: 289, endPoint y: 92, distance: 11.1
click at [289, 92] on div at bounding box center [285, 94] width 48 height 6
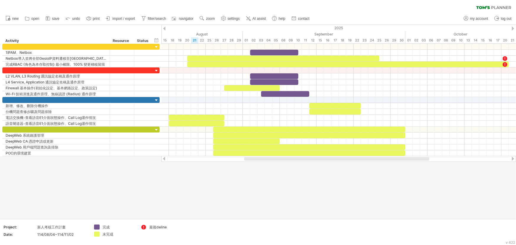
click at [271, 158] on div at bounding box center [336, 159] width 185 height 4
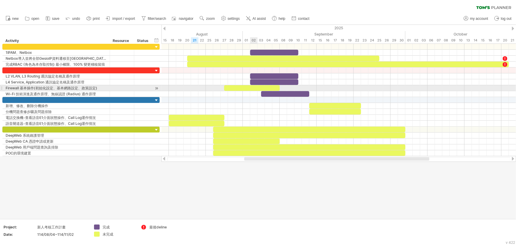
click at [253, 88] on div at bounding box center [252, 88] width 56 height 6
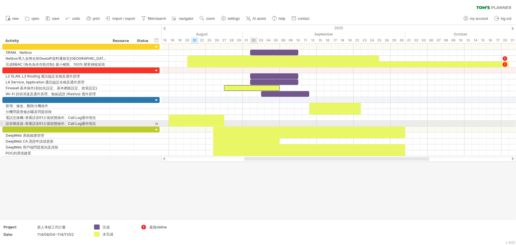
click at [257, 111] on div at bounding box center [338, 112] width 354 height 6
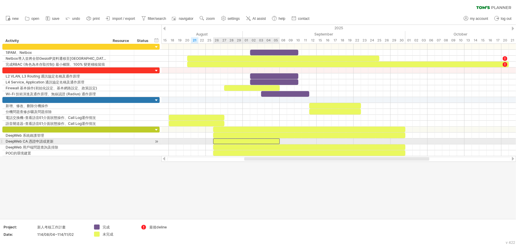
click at [260, 141] on div at bounding box center [246, 141] width 66 height 6
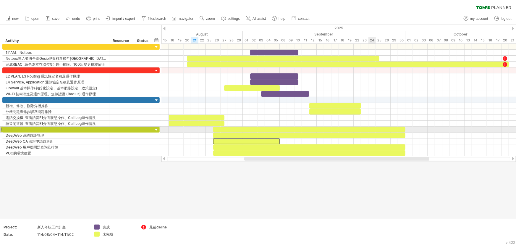
click at [375, 127] on div at bounding box center [309, 129] width 192 height 6
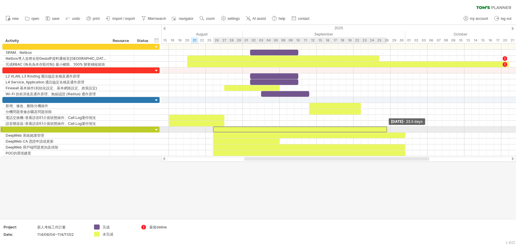
drag, startPoint x: 404, startPoint y: 128, endPoint x: 386, endPoint y: 129, distance: 18.7
click at [386, 129] on span at bounding box center [387, 129] width 2 height 6
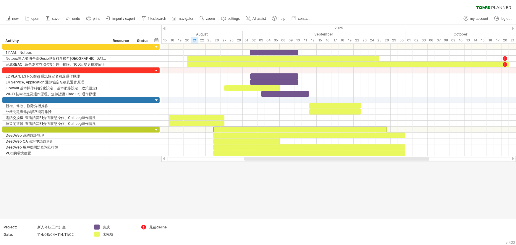
click at [371, 174] on div at bounding box center [258, 122] width 516 height 194
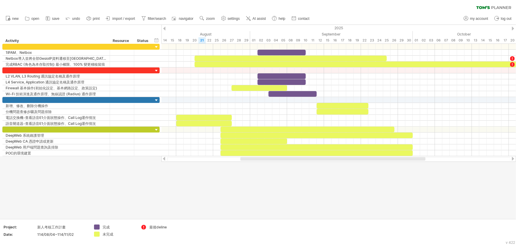
drag, startPoint x: 376, startPoint y: 158, endPoint x: 373, endPoint y: 157, distance: 3.9
click at [373, 157] on div at bounding box center [332, 159] width 185 height 4
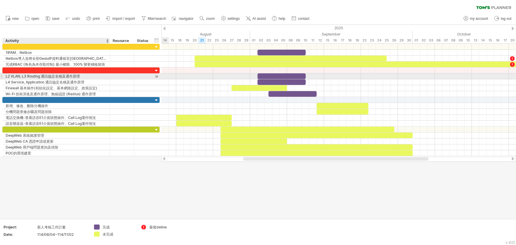
click at [35, 76] on div "L2 VLAN, L3 Routing 通訊協定名稱及通作原理" at bounding box center [56, 76] width 101 height 6
paste input "**********"
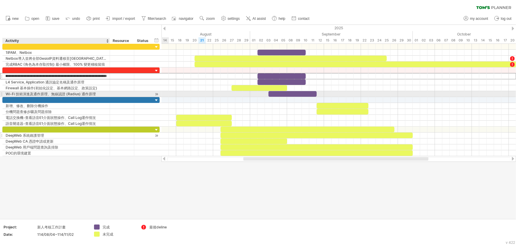
click at [100, 136] on div "DeepWeb 系統維護管理" at bounding box center [56, 135] width 101 height 6
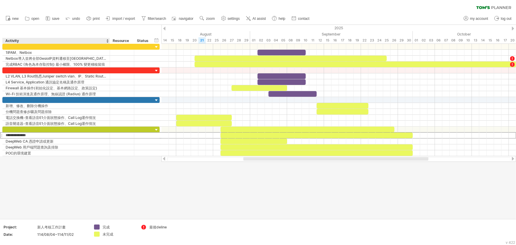
click at [108, 40] on div at bounding box center [109, 41] width 2 height 6
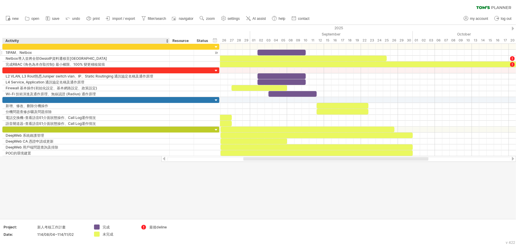
drag, startPoint x: 109, startPoint y: 40, endPoint x: 168, endPoint y: 53, distance: 60.6
click at [168, 53] on div "Trying to reach [DOMAIN_NAME] Connected again... 0% clear filter new" at bounding box center [258, 122] width 516 height 245
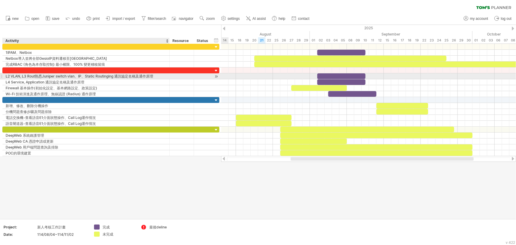
click at [120, 73] on div "L2 VLAN, L3 Rout熟悉Juniper switch vlan、IP、Static Routinging 通訊協定名稱及通作原理" at bounding box center [86, 76] width 161 height 6
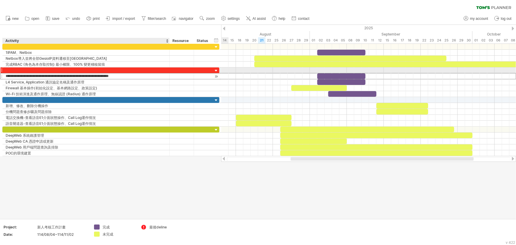
scroll to position [0, 0]
click at [116, 74] on input "**********" at bounding box center [86, 76] width 161 height 6
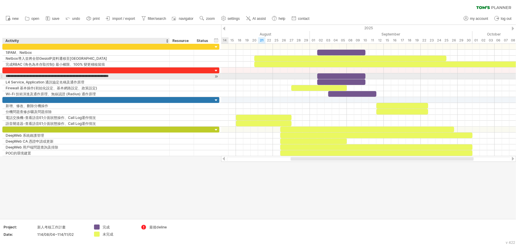
click at [116, 74] on input "**********" at bounding box center [86, 76] width 161 height 6
click at [119, 76] on input "**********" at bounding box center [86, 76] width 161 height 6
drag, startPoint x: 117, startPoint y: 75, endPoint x: 163, endPoint y: 75, distance: 46.1
click at [163, 75] on input "**********" at bounding box center [86, 76] width 161 height 6
click at [34, 75] on input "**********" at bounding box center [86, 76] width 161 height 6
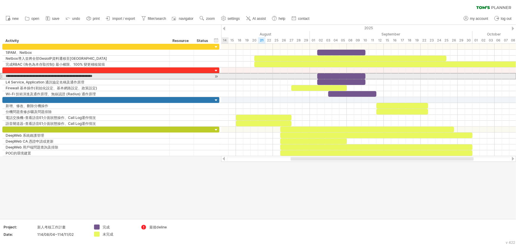
drag, startPoint x: 35, startPoint y: 76, endPoint x: -4, endPoint y: 76, distance: 39.9
click at [0, 76] on html "progress(100%) Trying to reach [DOMAIN_NAME] Connected again... 0% clear filter…" at bounding box center [258, 123] width 516 height 246
type input "**********"
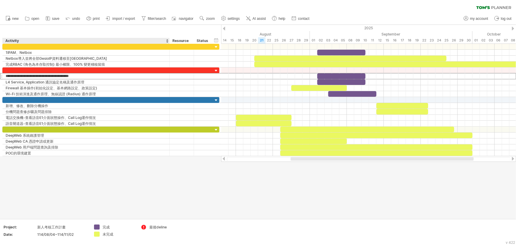
click at [90, 177] on div at bounding box center [258, 122] width 516 height 194
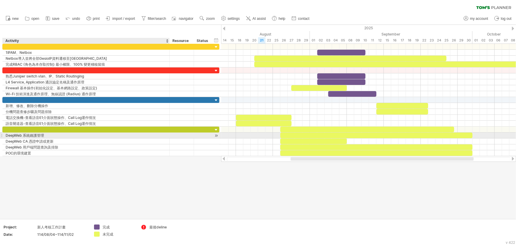
click at [45, 168] on div at bounding box center [258, 122] width 516 height 194
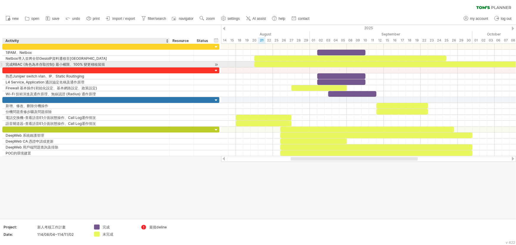
click at [128, 63] on div "完成RBAC (角色為本存取控制) 最小權限、100% 變更稽核留痕" at bounding box center [86, 64] width 161 height 6
click at [89, 64] on input "**********" at bounding box center [86, 64] width 161 height 6
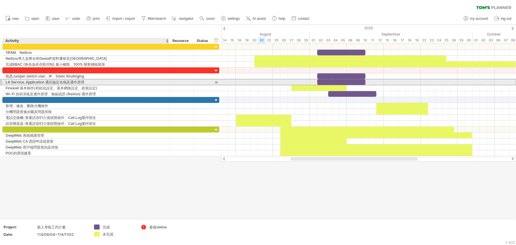
click at [68, 84] on div "L4 Service, Application 通訊協定名稱及通作原理" at bounding box center [86, 82] width 161 height 6
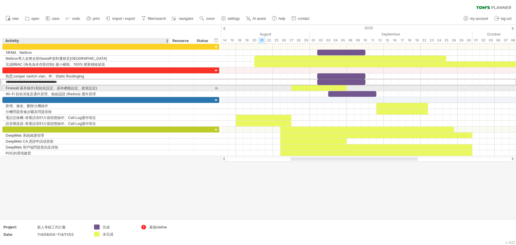
click at [61, 88] on div "Firewall 基本操作(初始化設定、基本網路設定、政策設定)" at bounding box center [86, 88] width 161 height 6
click at [112, 89] on input "**********" at bounding box center [86, 88] width 161 height 6
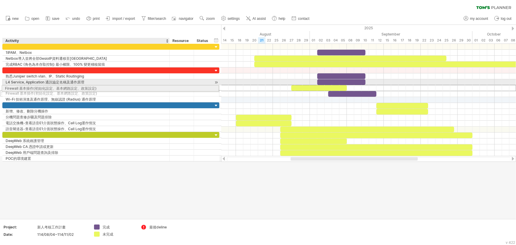
drag, startPoint x: 5, startPoint y: 87, endPoint x: 59, endPoint y: 87, distance: 54.1
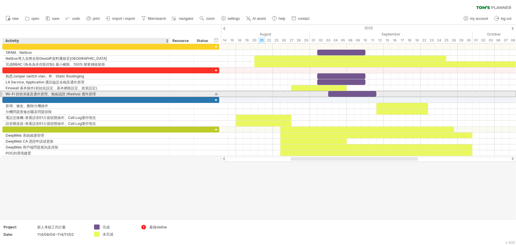
click at [64, 92] on div "Wi-Fi 技術演進及通作原理、無線認證 (Radius) 通作原理" at bounding box center [86, 94] width 161 height 6
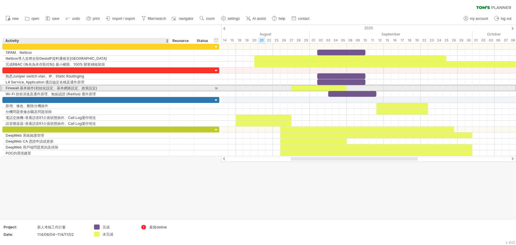
click at [112, 89] on div "Firewall 基本操作(初始化設定、基本網路設定、政策設定)" at bounding box center [86, 88] width 161 height 6
paste input "**********"
click at [76, 88] on input "**********" at bounding box center [86, 88] width 161 height 6
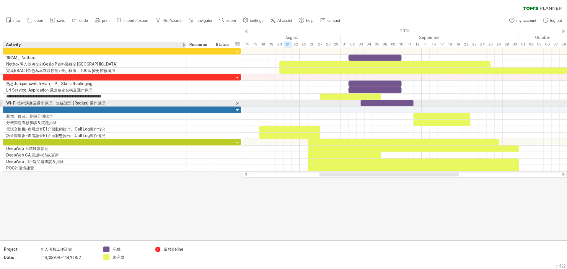
scroll to position [0, 0]
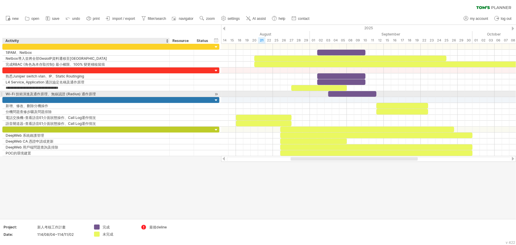
type input "**********"
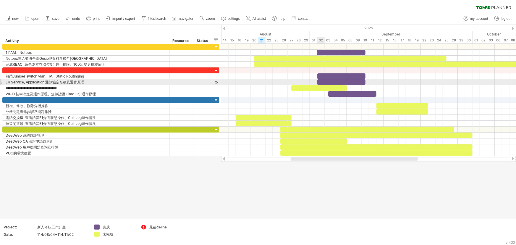
click at [319, 86] on div at bounding box center [319, 88] width 56 height 6
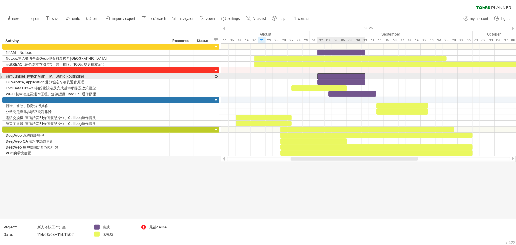
click at [328, 75] on div at bounding box center [341, 76] width 48 height 6
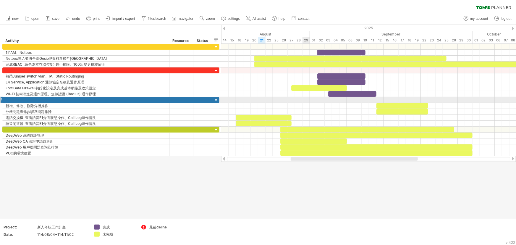
click at [304, 100] on div at bounding box center [368, 100] width 295 height 6
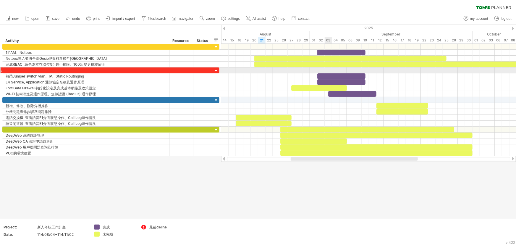
click at [328, 72] on div at bounding box center [368, 70] width 295 height 6
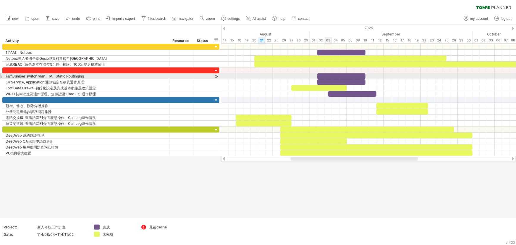
click at [328, 74] on div at bounding box center [341, 76] width 48 height 6
click at [322, 75] on div at bounding box center [341, 76] width 48 height 6
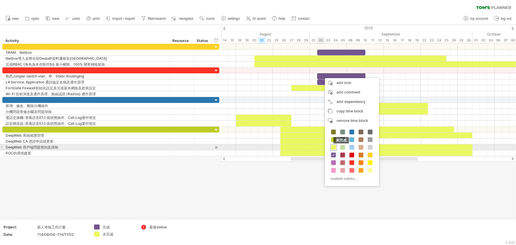
click at [331, 146] on span at bounding box center [333, 147] width 5 height 5
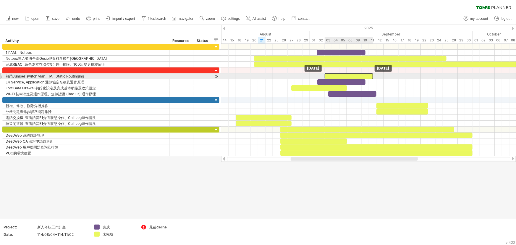
drag, startPoint x: 340, startPoint y: 75, endPoint x: 348, endPoint y: 76, distance: 8.3
click at [348, 76] on div at bounding box center [348, 76] width 48 height 6
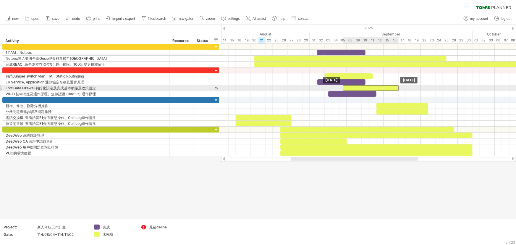
drag, startPoint x: 321, startPoint y: 87, endPoint x: 375, endPoint y: 87, distance: 53.2
click at [375, 87] on div at bounding box center [371, 88] width 56 height 6
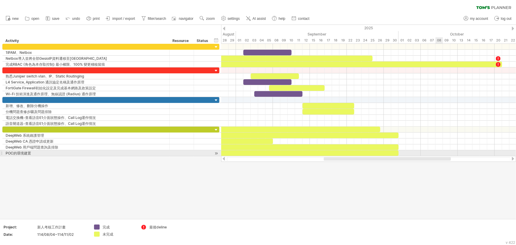
drag, startPoint x: 408, startPoint y: 160, endPoint x: 441, endPoint y: 154, distance: 33.6
click at [403, 154] on div "Trying to reach [DOMAIN_NAME] Connected again... 0% clear filter new" at bounding box center [258, 122] width 516 height 245
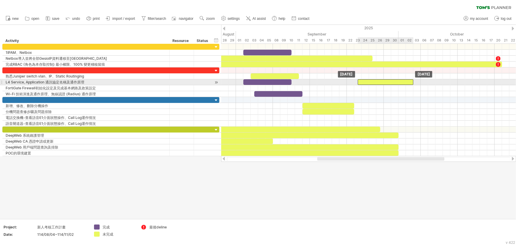
drag, startPoint x: 302, startPoint y: 88, endPoint x: 392, endPoint y: 84, distance: 89.9
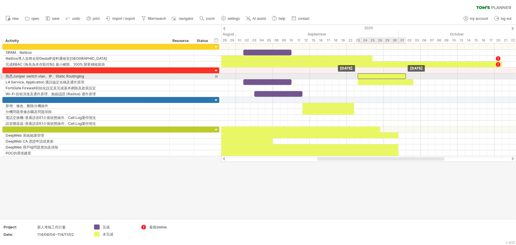
drag, startPoint x: 291, startPoint y: 75, endPoint x: 397, endPoint y: 74, distance: 105.5
click at [397, 74] on div at bounding box center [382, 76] width 48 height 6
click at [403, 75] on div at bounding box center [382, 76] width 48 height 6
drag, startPoint x: 405, startPoint y: 75, endPoint x: 422, endPoint y: 75, distance: 17.1
click at [403, 75] on div at bounding box center [391, 76] width 66 height 6
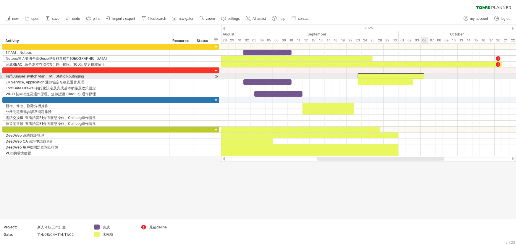
click at [403, 81] on span at bounding box center [413, 82] width 2 height 6
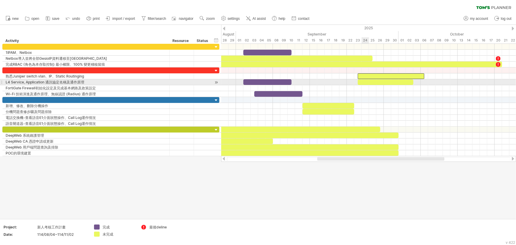
click at [368, 82] on div at bounding box center [386, 82] width 56 height 6
click at [403, 81] on div at bounding box center [386, 82] width 56 height 6
click at [365, 80] on div at bounding box center [386, 82] width 56 height 6
drag, startPoint x: 357, startPoint y: 81, endPoint x: 344, endPoint y: 81, distance: 13.3
click at [344, 81] on div at bounding box center [378, 82] width 70 height 6
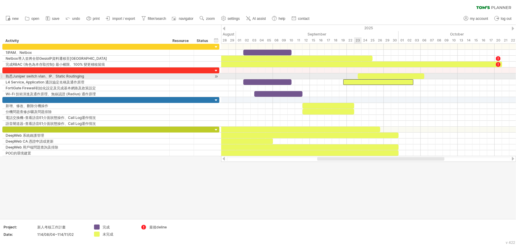
click at [358, 75] on span at bounding box center [357, 76] width 2 height 6
drag, startPoint x: 357, startPoint y: 76, endPoint x: 342, endPoint y: 76, distance: 14.5
click at [342, 76] on span at bounding box center [343, 76] width 2 height 6
click at [403, 80] on div at bounding box center [378, 82] width 70 height 6
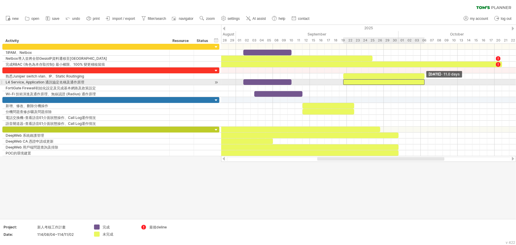
drag, startPoint x: 414, startPoint y: 81, endPoint x: 426, endPoint y: 81, distance: 12.4
click at [403, 81] on div "[DATE] - 11.0 days [DATE]" at bounding box center [368, 100] width 295 height 112
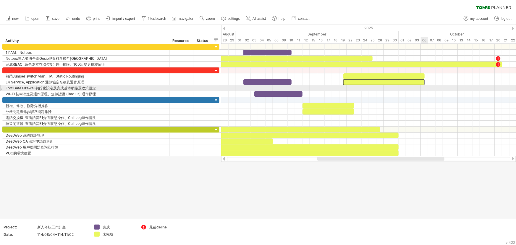
click at [403, 92] on div at bounding box center [368, 94] width 295 height 6
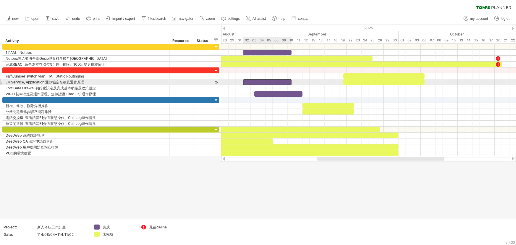
click at [263, 81] on div at bounding box center [267, 82] width 48 height 6
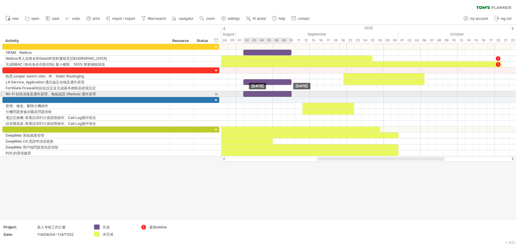
drag, startPoint x: 274, startPoint y: 93, endPoint x: 262, endPoint y: 94, distance: 12.7
click at [262, 94] on div at bounding box center [267, 94] width 48 height 6
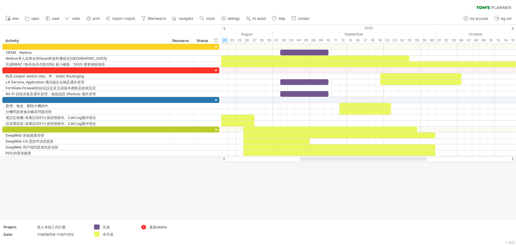
drag, startPoint x: 360, startPoint y: 158, endPoint x: 343, endPoint y: 159, distance: 17.4
click at [343, 159] on div at bounding box center [363, 159] width 127 height 4
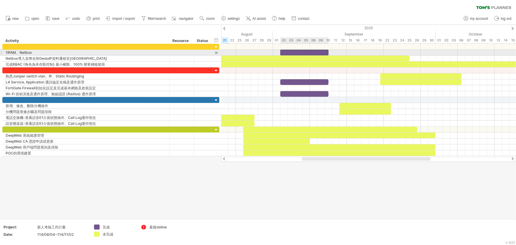
click at [323, 51] on div at bounding box center [304, 53] width 48 height 6
click at [328, 51] on div at bounding box center [304, 53] width 48 height 6
drag, startPoint x: 328, startPoint y: 51, endPoint x: 334, endPoint y: 51, distance: 6.2
click at [334, 51] on span at bounding box center [335, 53] width 2 height 6
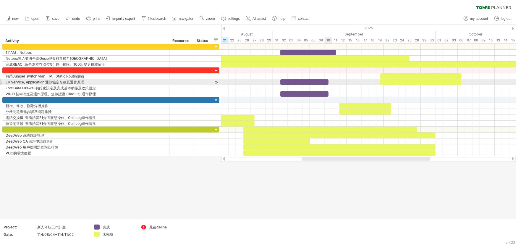
click at [324, 80] on div at bounding box center [304, 82] width 48 height 6
click at [331, 81] on span at bounding box center [332, 82] width 2 height 6
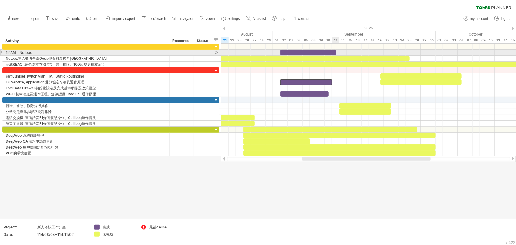
click at [334, 52] on div at bounding box center [308, 53] width 56 height 6
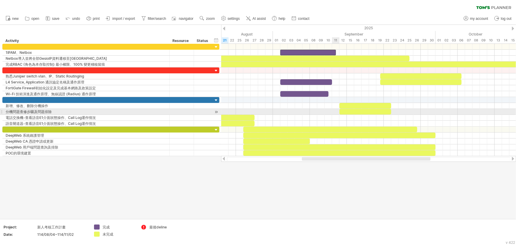
click at [337, 125] on div at bounding box center [368, 124] width 295 height 6
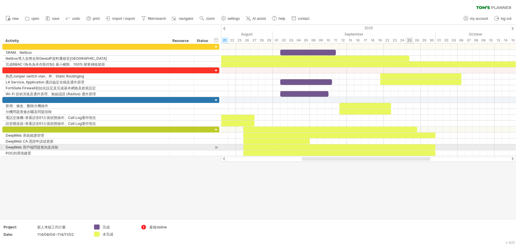
drag, startPoint x: 284, startPoint y: 157, endPoint x: 382, endPoint y: 154, distance: 97.9
click at [403, 150] on div "Trying to reach [DOMAIN_NAME] Connected again... 0% clear filter new" at bounding box center [258, 122] width 516 height 245
drag, startPoint x: 289, startPoint y: 158, endPoint x: 349, endPoint y: 158, distance: 59.4
click at [349, 158] on div at bounding box center [368, 159] width 283 height 4
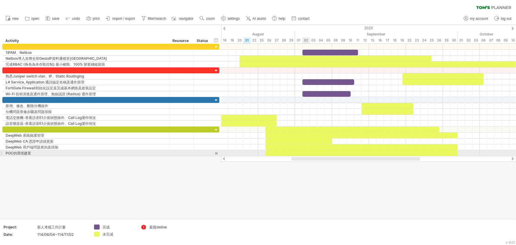
drag, startPoint x: 316, startPoint y: 160, endPoint x: 305, endPoint y: 156, distance: 11.0
click at [305, 156] on div at bounding box center [368, 159] width 295 height 6
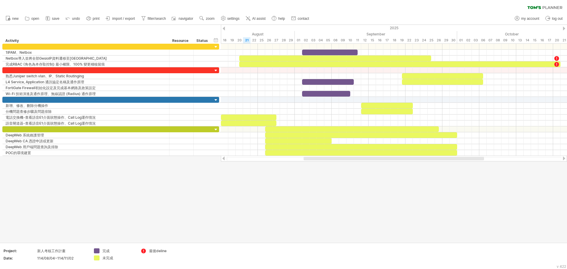
drag, startPoint x: 488, startPoint y: 0, endPoint x: 274, endPoint y: 195, distance: 289.0
click at [273, 177] on div at bounding box center [283, 134] width 567 height 218
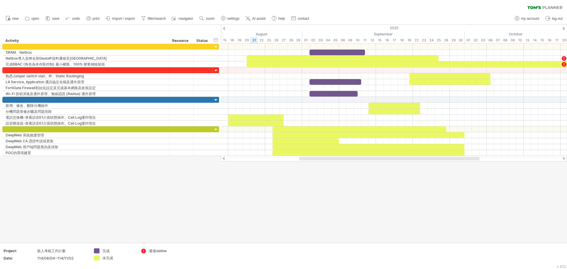
drag, startPoint x: 320, startPoint y: 160, endPoint x: 315, endPoint y: 160, distance: 4.4
click at [315, 160] on div at bounding box center [389, 159] width 181 height 4
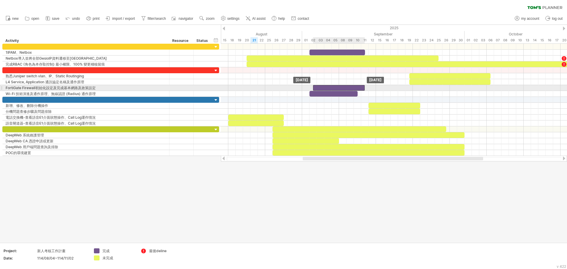
drag, startPoint x: 328, startPoint y: 82, endPoint x: 333, endPoint y: 87, distance: 6.7
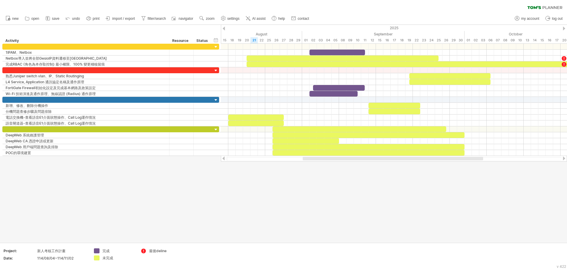
click at [294, 177] on div at bounding box center [283, 134] width 567 height 218
click at [384, 177] on div "Trying to reach [DOMAIN_NAME] Connected again... 0% clear filter new" at bounding box center [283, 134] width 567 height 269
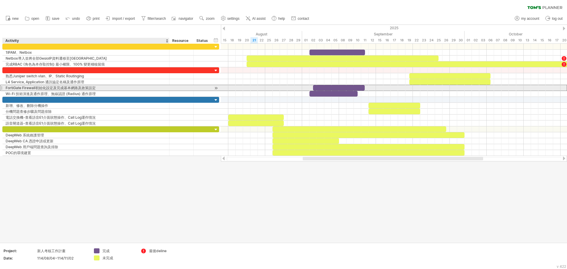
click at [51, 86] on div "FortiGate Firewall初始化設定及完成基本網路及政策設定" at bounding box center [86, 88] width 161 height 6
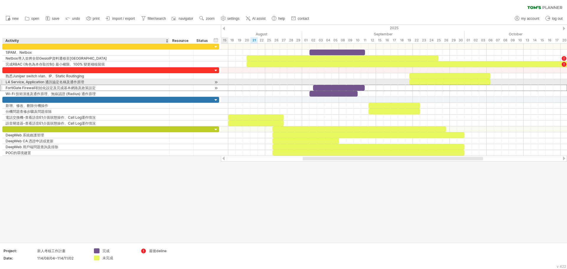
click at [13, 87] on div "FortiGate Firewall初始化設定及完成基本網路及政策設定" at bounding box center [86, 88] width 161 height 6
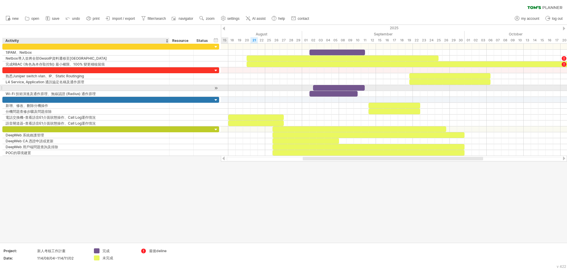
click at [6, 85] on input "**********" at bounding box center [6, 85] width 0 height 0
click at [8, 87] on input "**********" at bounding box center [86, 88] width 161 height 6
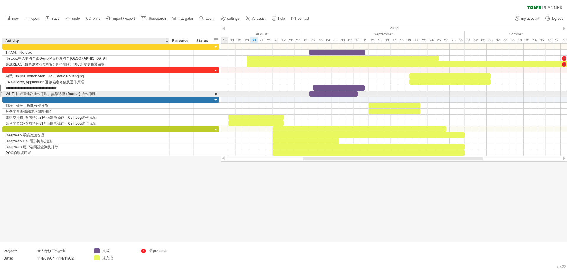
drag, startPoint x: 6, startPoint y: 87, endPoint x: 97, endPoint y: 92, distance: 90.9
click at [97, 92] on div "**********" at bounding box center [110, 82] width 217 height 30
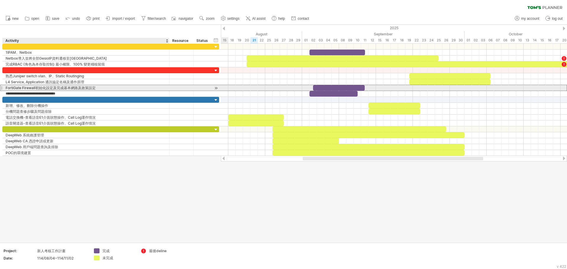
click at [91, 87] on div "FortiGate Firewall初始化設定及完成基本網路及政策設定" at bounding box center [86, 88] width 161 height 6
click at [90, 87] on div "FortiGate Firewall初始化設定及完成基本網路及政策設定" at bounding box center [86, 88] width 161 height 6
click at [18, 88] on input "**********" at bounding box center [86, 88] width 161 height 6
click at [9, 88] on input "**********" at bounding box center [86, 88] width 161 height 6
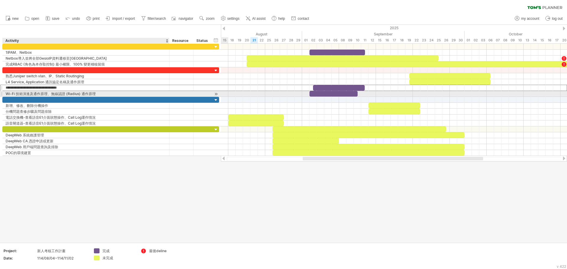
drag, startPoint x: 6, startPoint y: 87, endPoint x: 102, endPoint y: 92, distance: 95.8
click at [102, 92] on div "**********" at bounding box center [110, 82] width 217 height 30
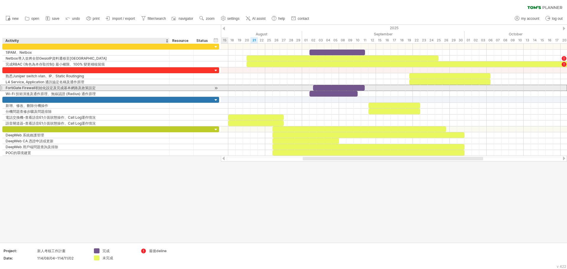
click at [92, 87] on div "FortiGate Firewall初始化設定及完成基本網路及政策設定" at bounding box center [86, 88] width 161 height 6
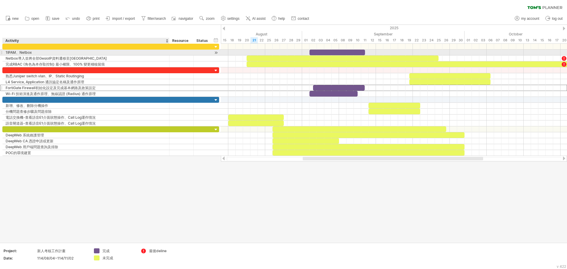
click at [9, 53] on div "1IPAM、Netbox" at bounding box center [86, 53] width 161 height 6
click at [7, 52] on input "**********" at bounding box center [86, 53] width 161 height 6
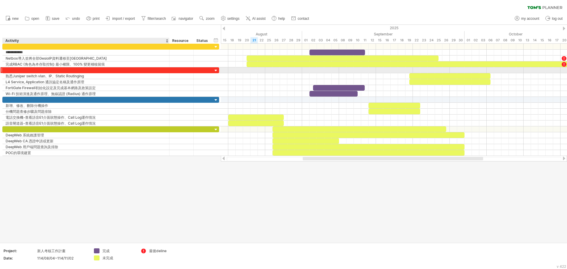
type input "**********"
click at [61, 177] on div at bounding box center [283, 134] width 567 height 218
click at [403, 177] on div at bounding box center [283, 134] width 567 height 218
